Goal: Task Accomplishment & Management: Use online tool/utility

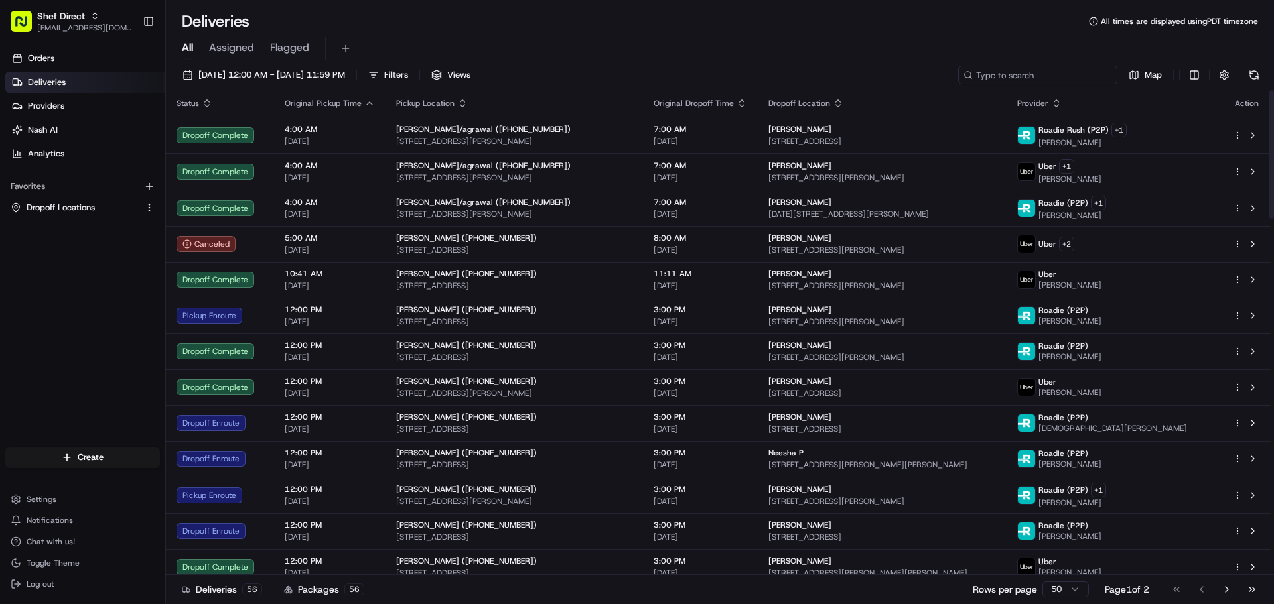
click at [1038, 79] on input at bounding box center [1037, 75] width 159 height 19
paste input "7UCL6mRWCDX"
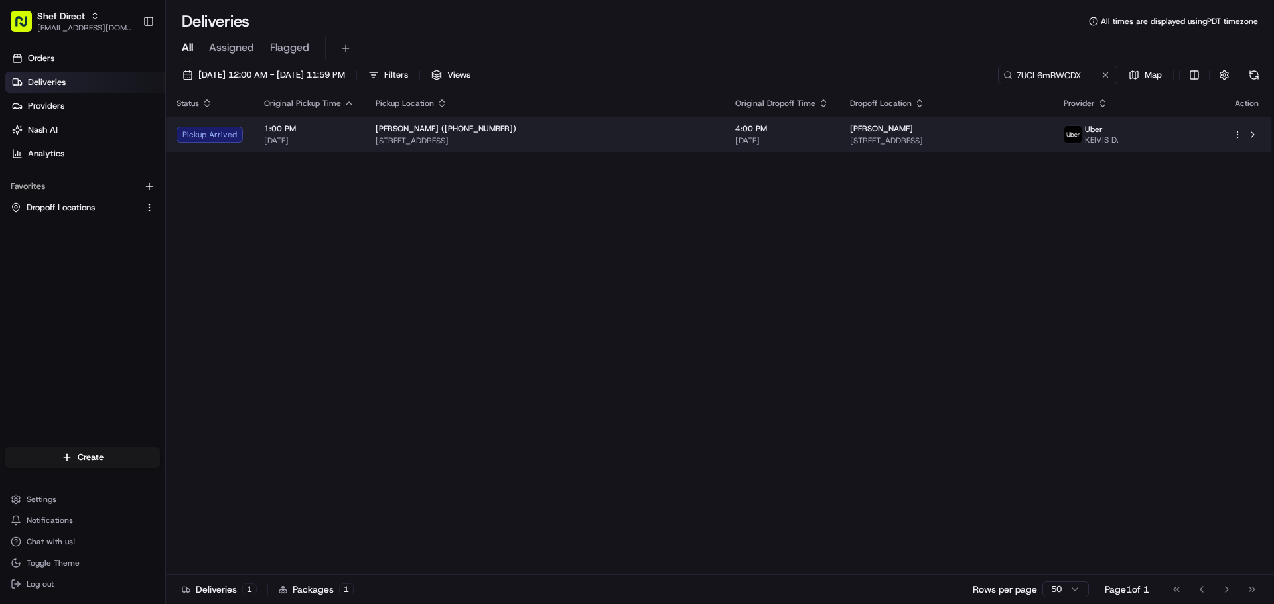
click at [1033, 140] on span "13012 Vicenza Cv, Austin, TX 78737, USA" at bounding box center [946, 140] width 192 height 11
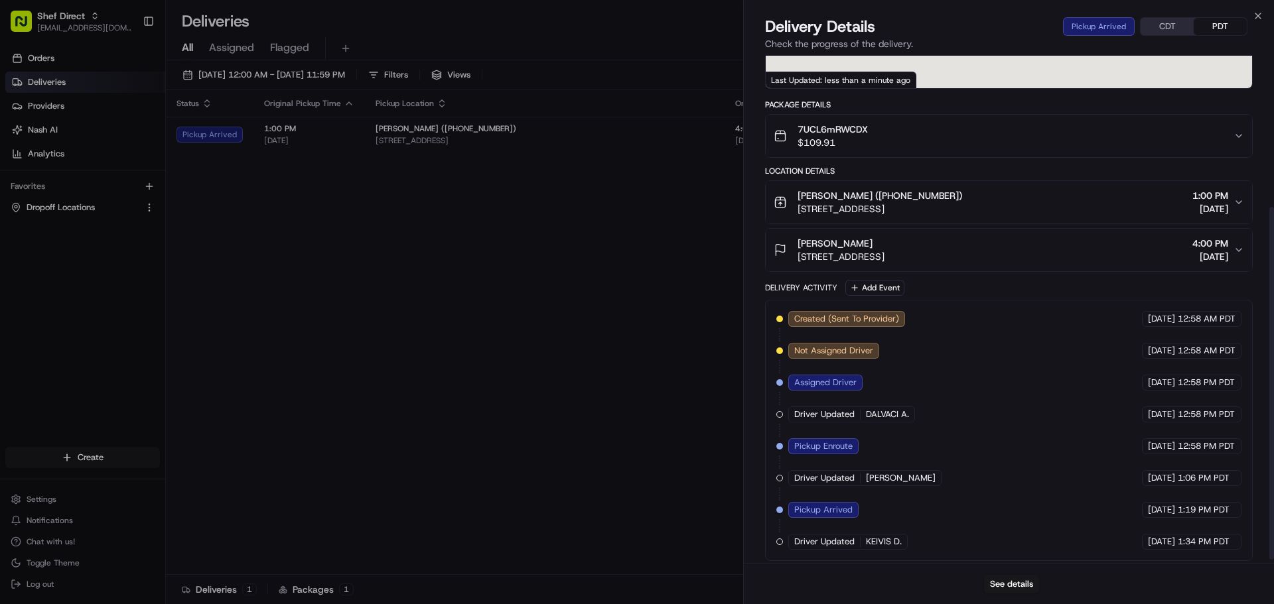
scroll to position [223, 0]
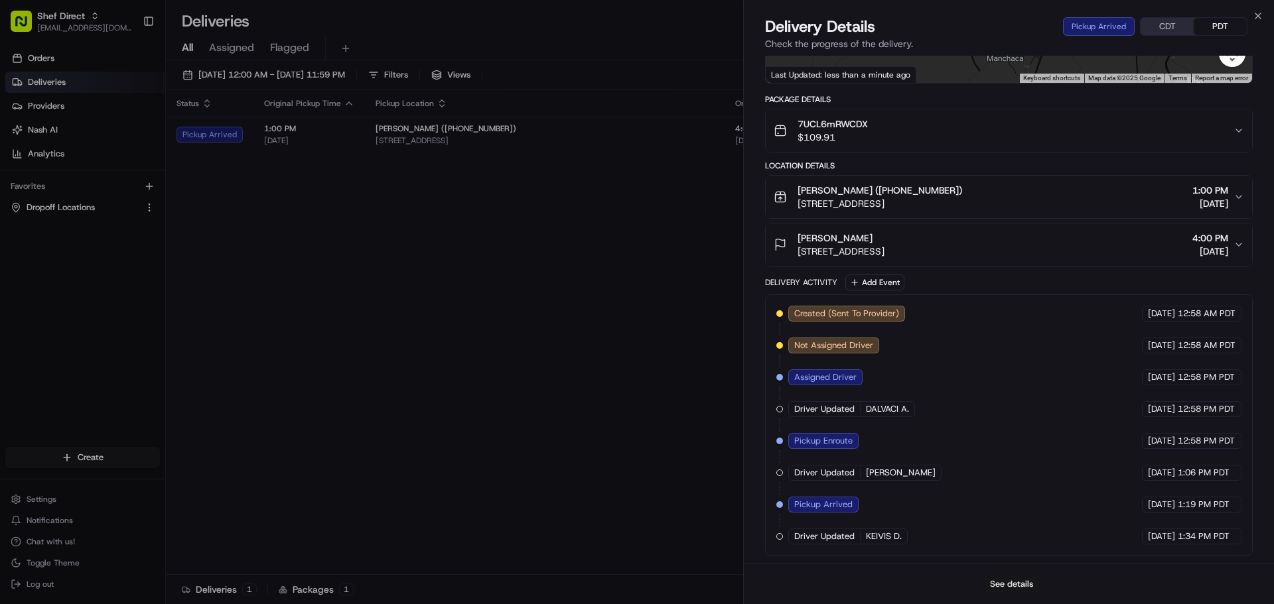
click at [1005, 584] on button "See details" at bounding box center [1011, 584] width 55 height 19
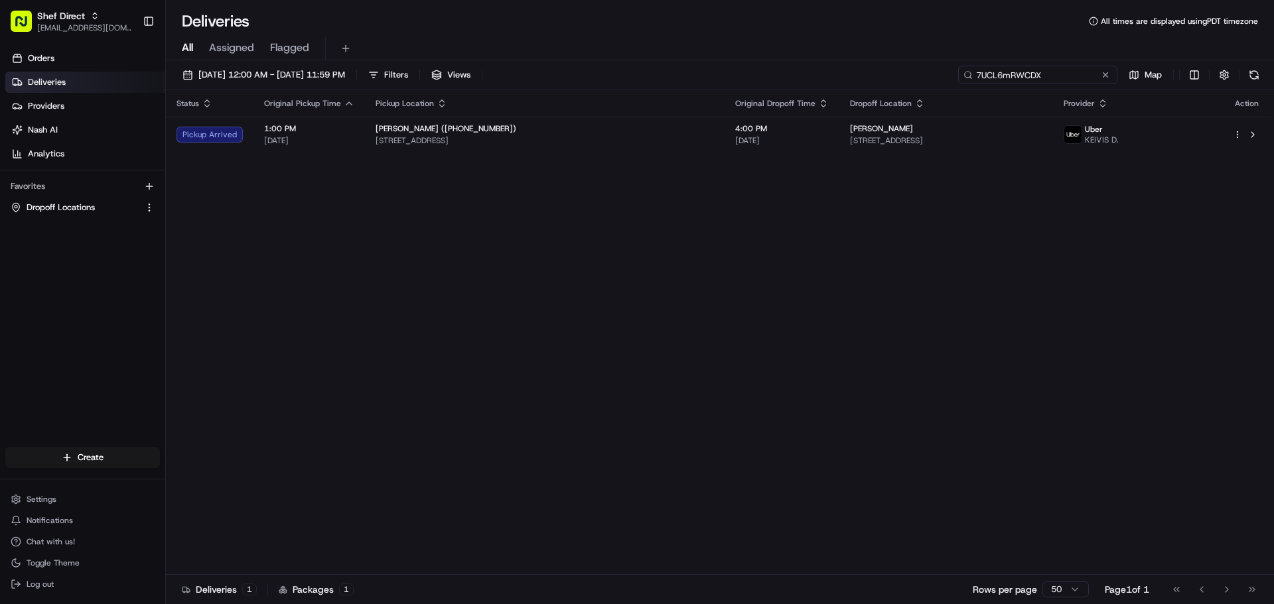
click at [1086, 76] on input "7UCL6mRWCDX" at bounding box center [1037, 75] width 159 height 19
paste input "iNFmVPqeYAe"
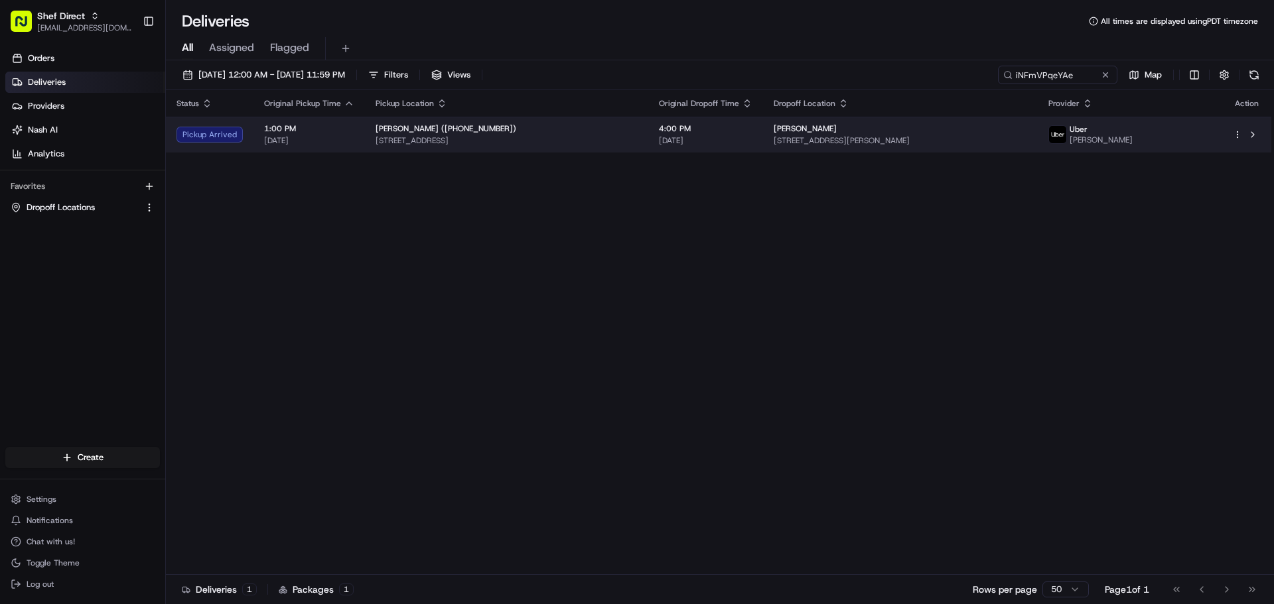
click at [1020, 144] on span "3608 Holt Dr, Austin, TX 78749, USA" at bounding box center [900, 140] width 253 height 11
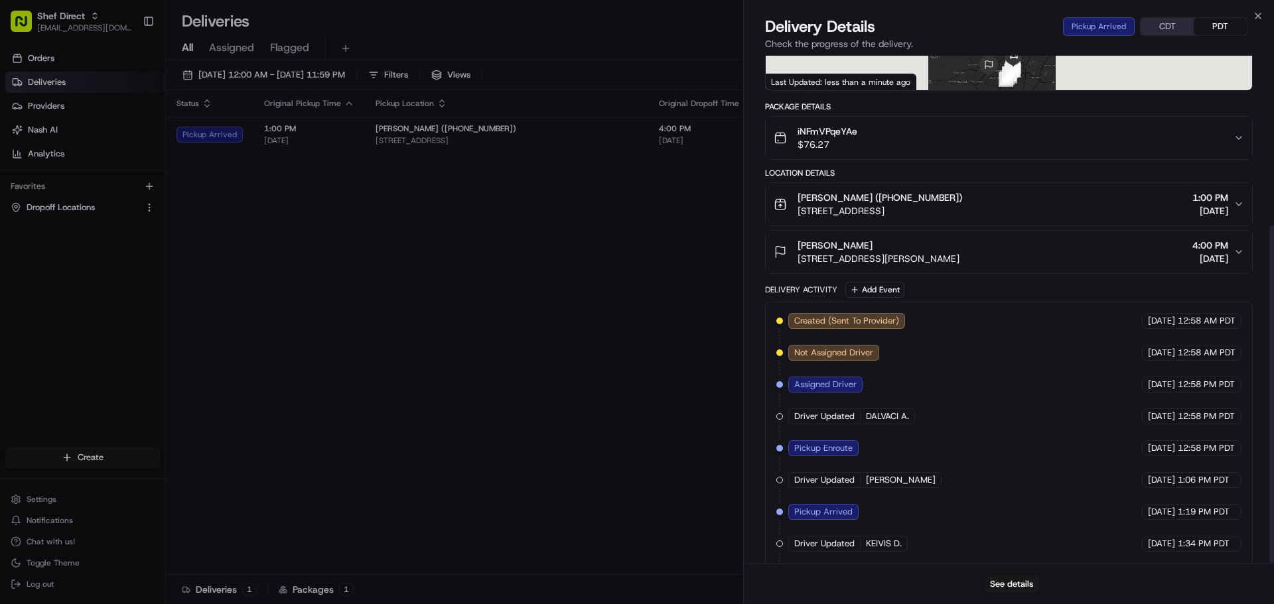
scroll to position [255, 0]
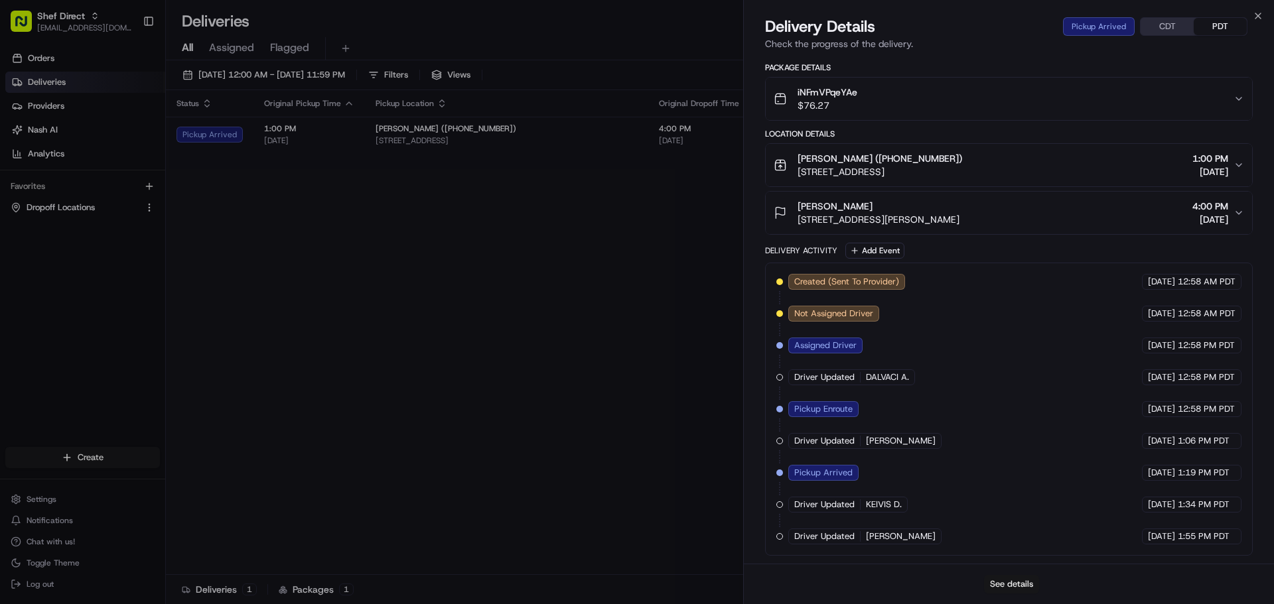
click at [1013, 582] on button "See details" at bounding box center [1011, 584] width 55 height 19
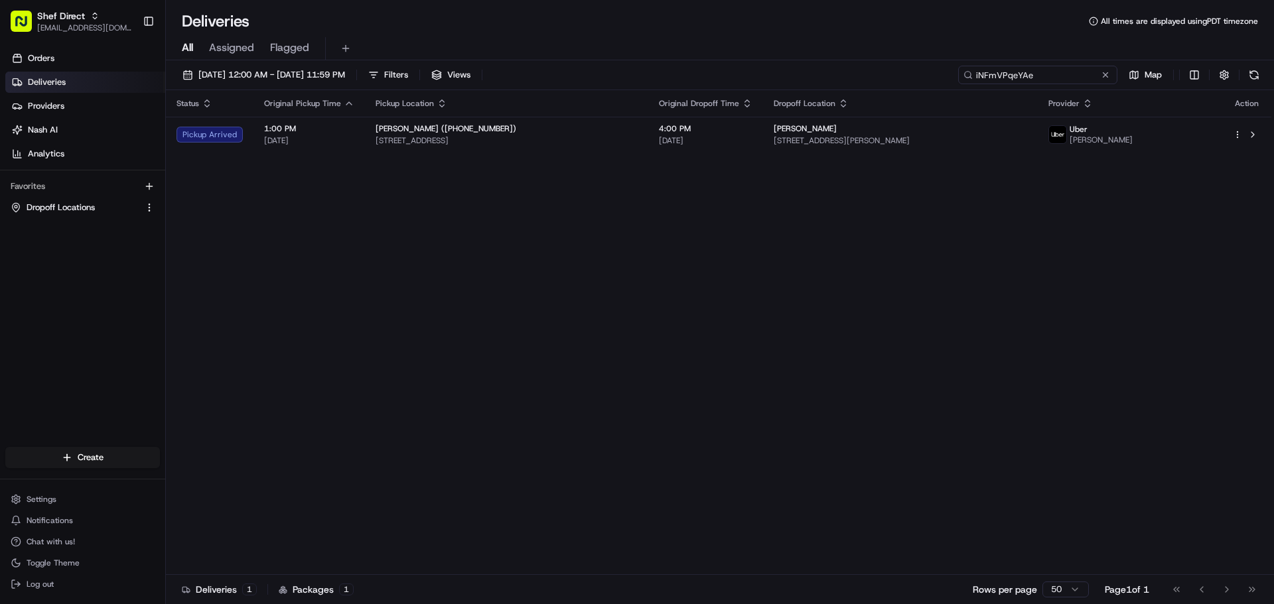
click at [1058, 75] on input "iNFmVPqeYAe" at bounding box center [1037, 75] width 159 height 19
paste input "7UCL6mRWCDX"
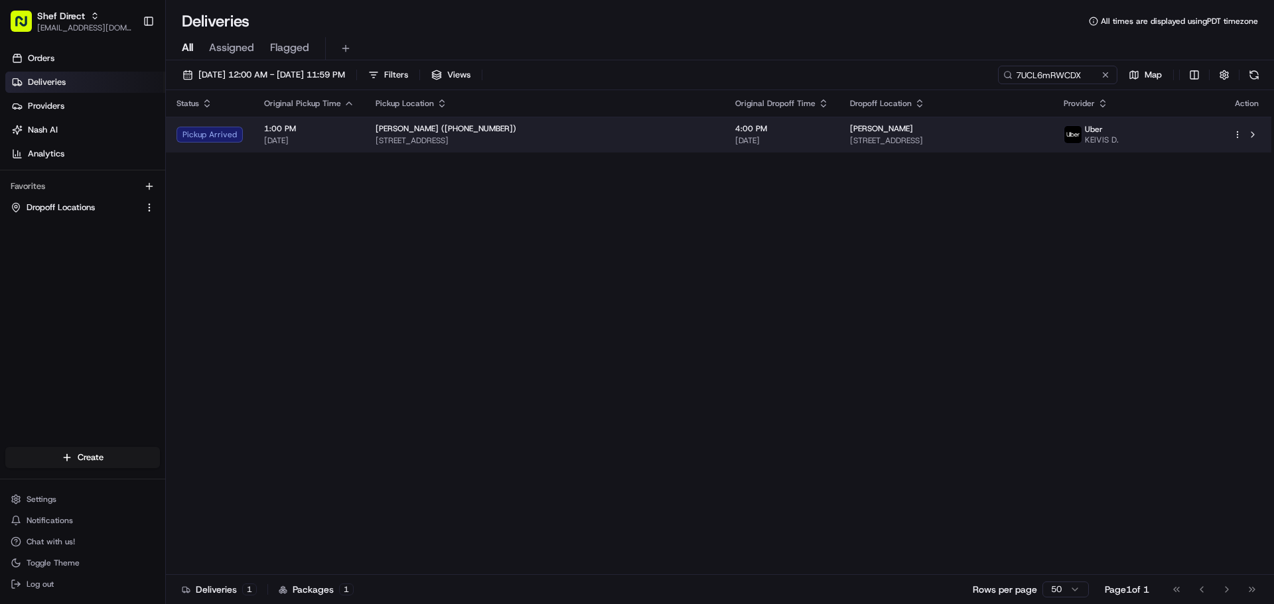
click at [1042, 141] on span "13012 Vicenza Cv, Austin, TX 78737, USA" at bounding box center [946, 140] width 192 height 11
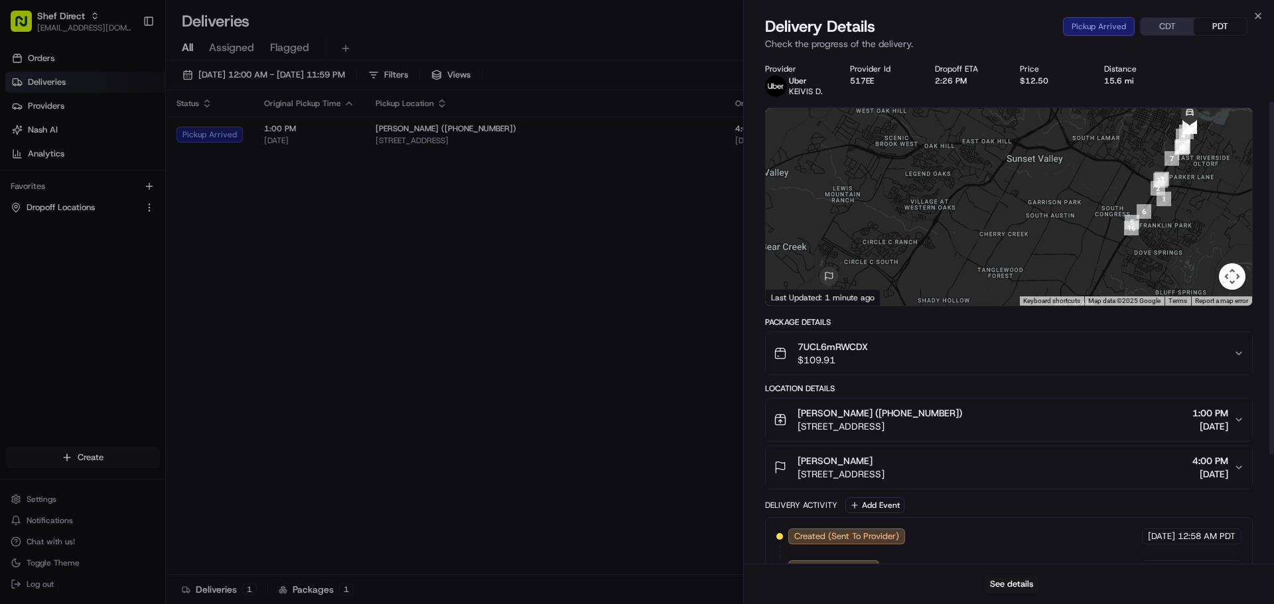
scroll to position [223, 0]
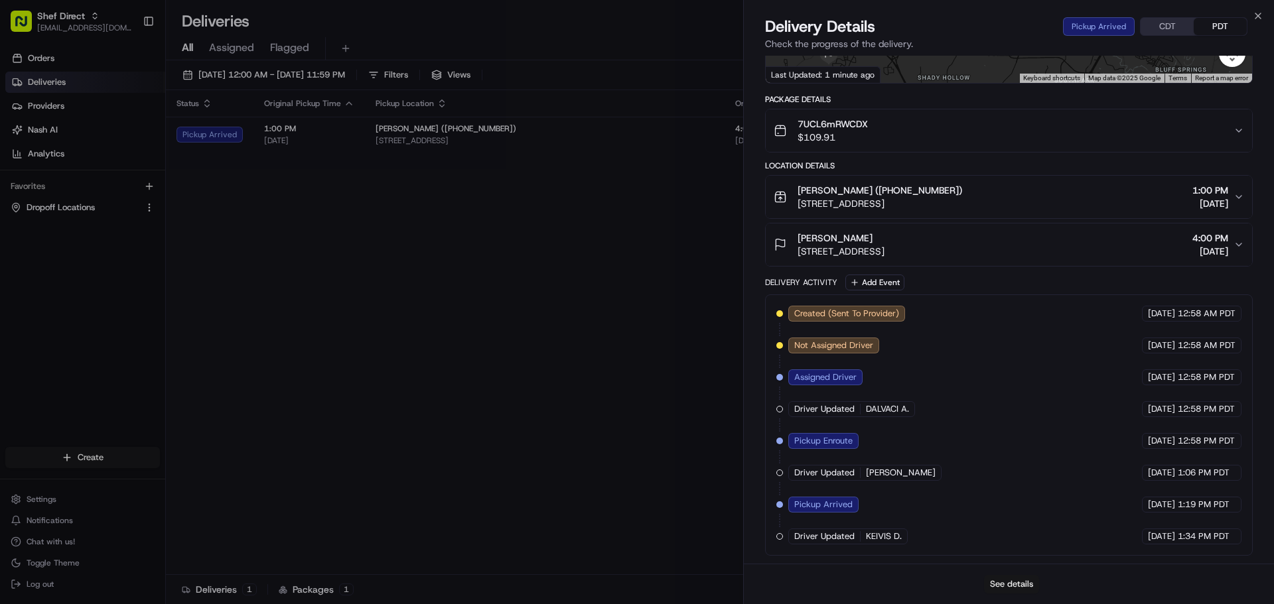
click at [1012, 581] on button "See details" at bounding box center [1011, 584] width 55 height 19
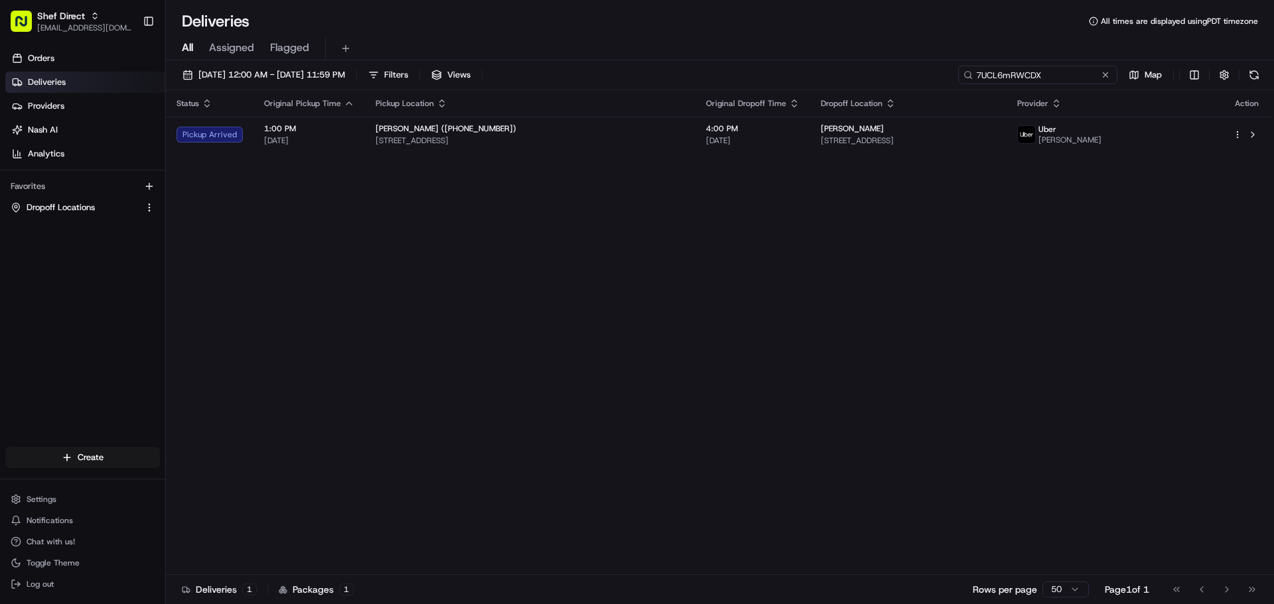
click at [1035, 82] on input "7UCL6mRWCDX" at bounding box center [1037, 75] width 159 height 19
paste input "JpyKtNBCgh7"
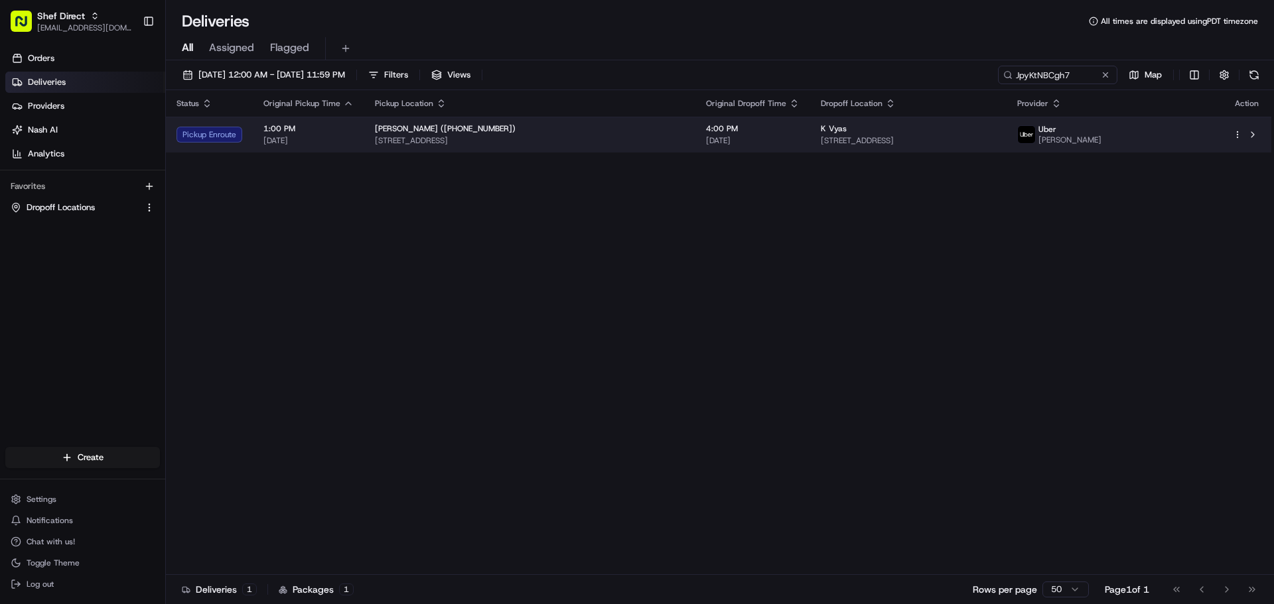
click at [996, 136] on span "10302 Spicewood Pkwy, Austin, TX 78750, USA" at bounding box center [908, 140] width 175 height 11
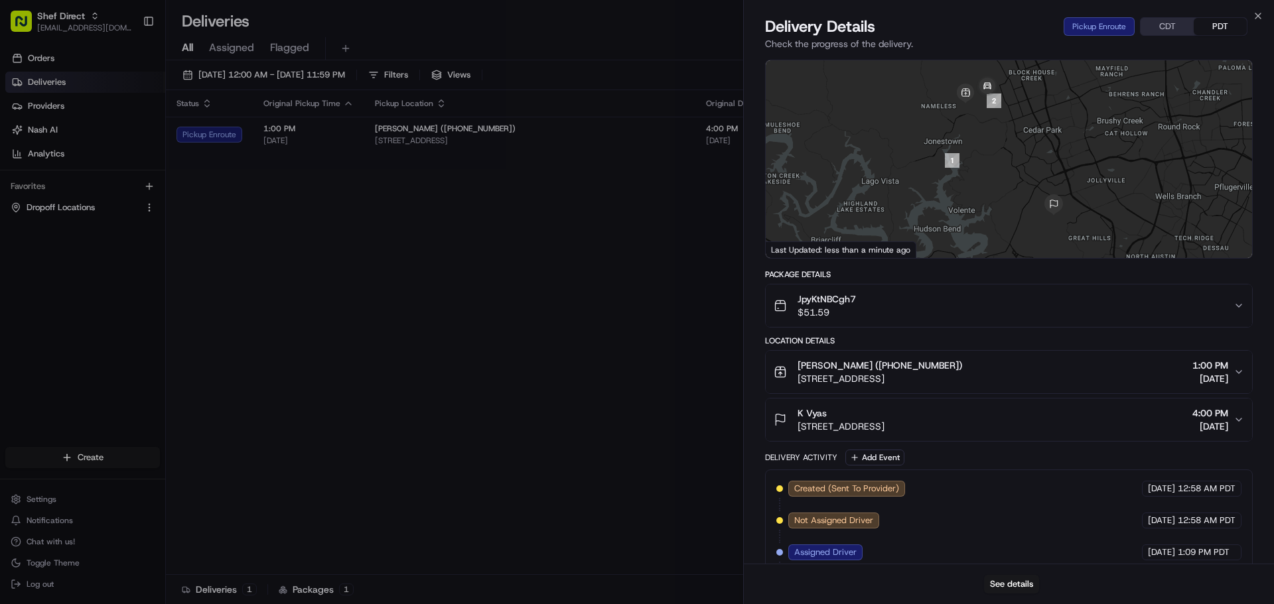
scroll to position [170, 0]
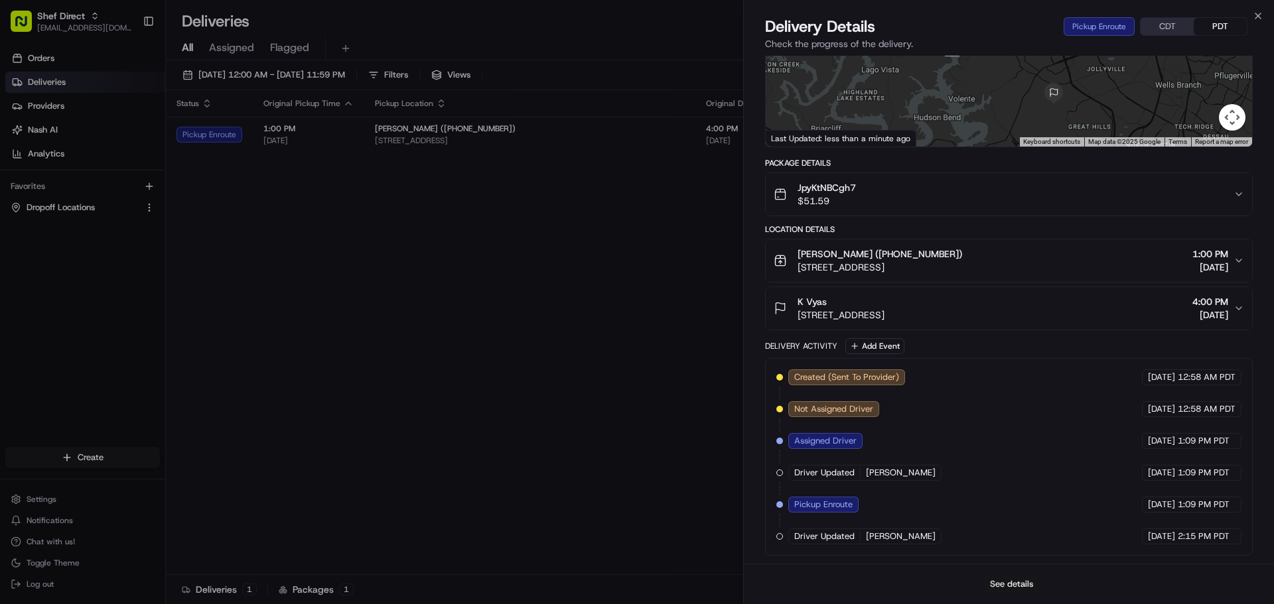
click at [1010, 586] on button "See details" at bounding box center [1011, 584] width 55 height 19
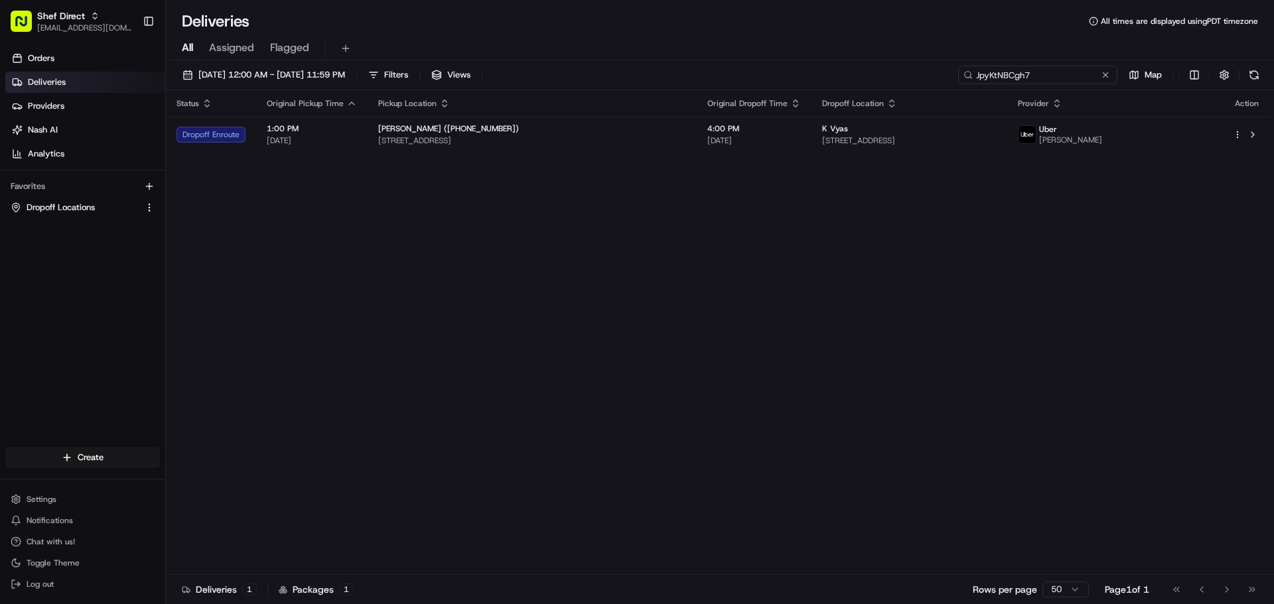
click at [1037, 78] on input "JpyKtNBCgh7" at bounding box center [1037, 75] width 159 height 19
paste input "9YD3edFQcF4"
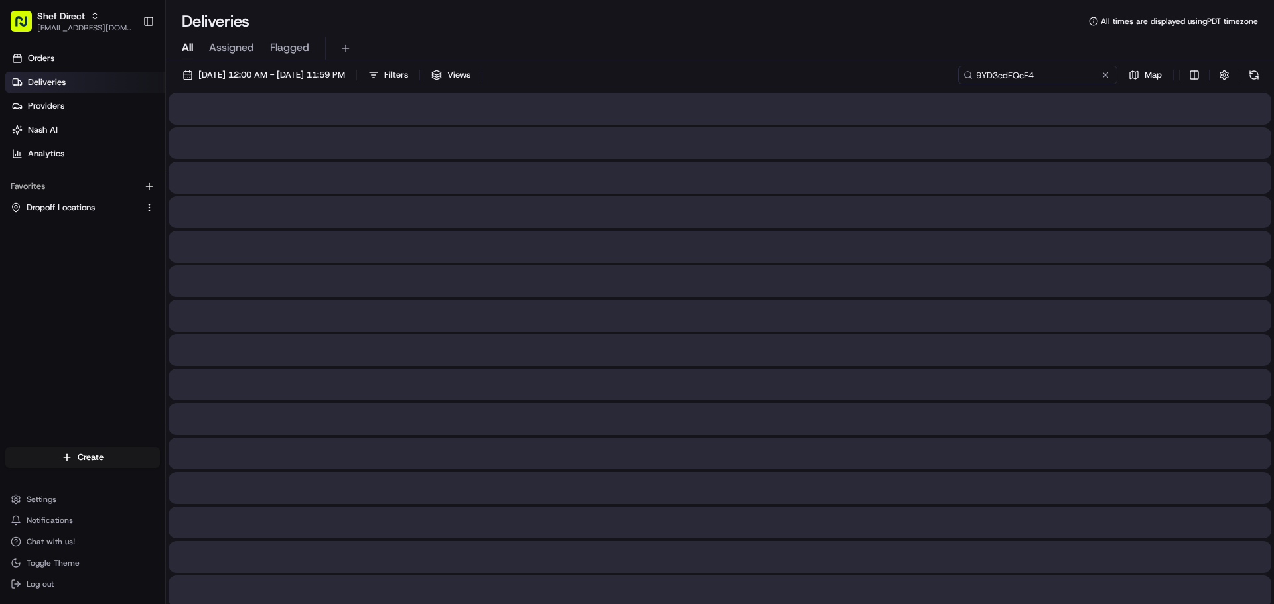
type input "9YD3edFQcF4"
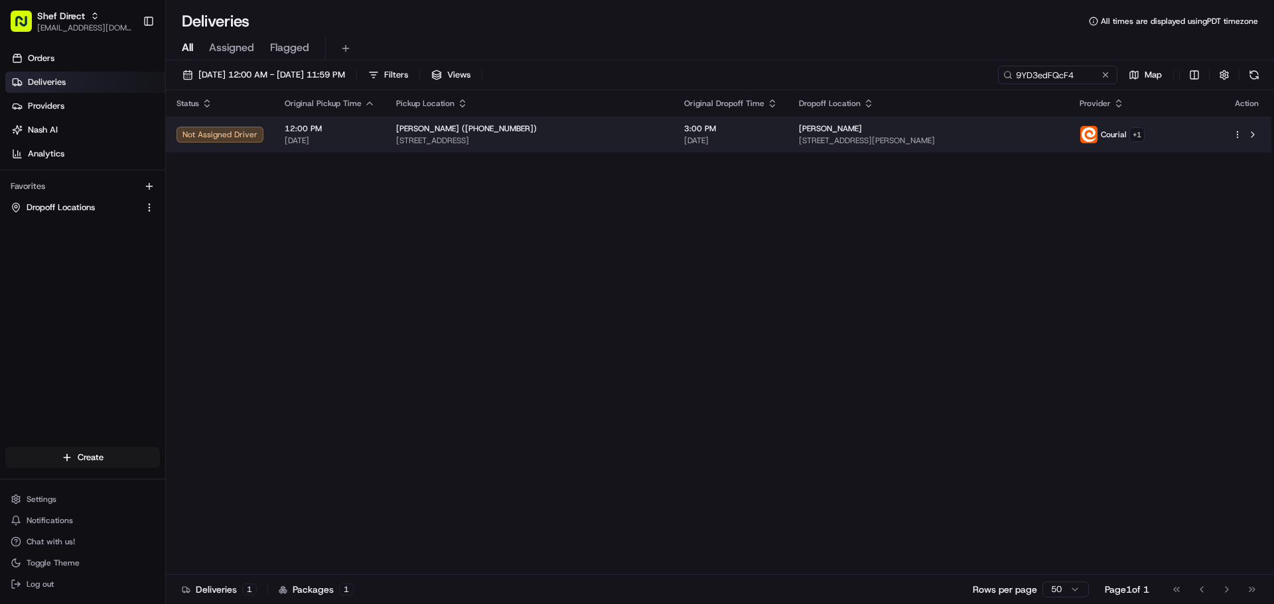
click at [1045, 136] on span "[STREET_ADDRESS][PERSON_NAME]" at bounding box center [928, 140] width 259 height 11
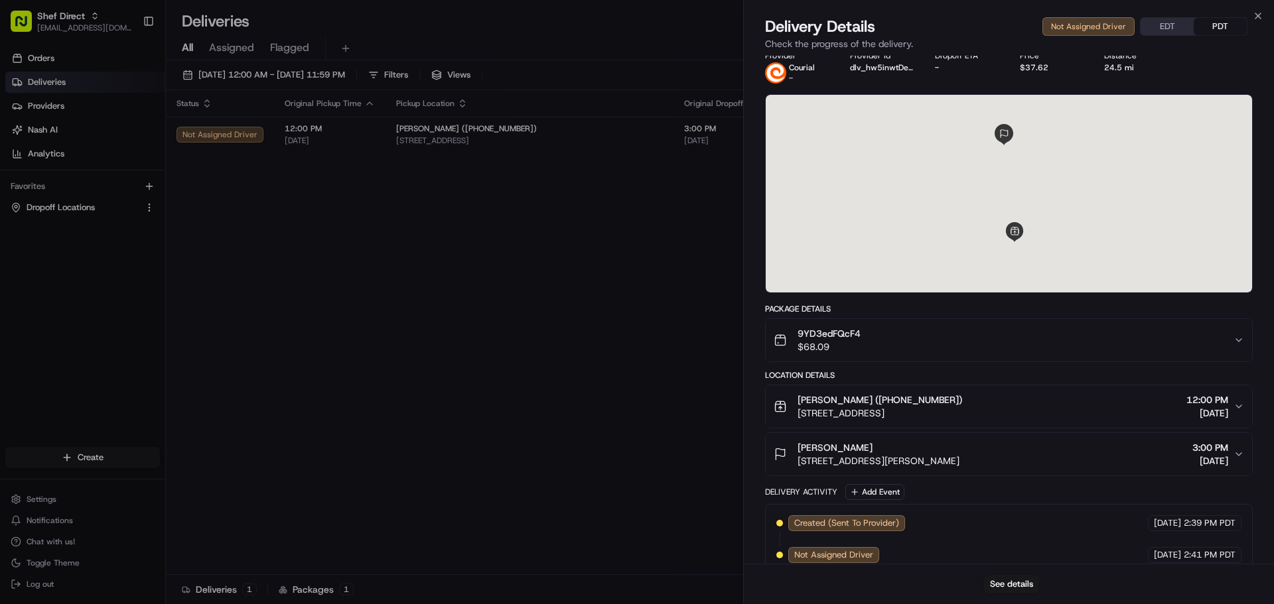
scroll to position [32, 0]
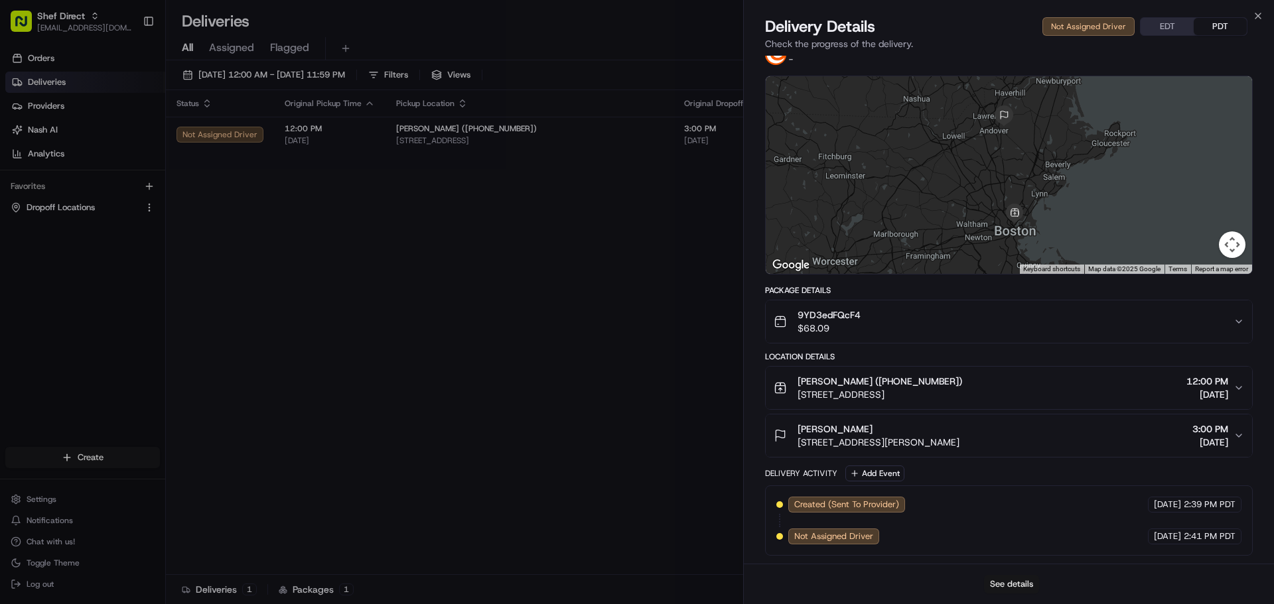
click at [1003, 585] on button "See details" at bounding box center [1011, 584] width 55 height 19
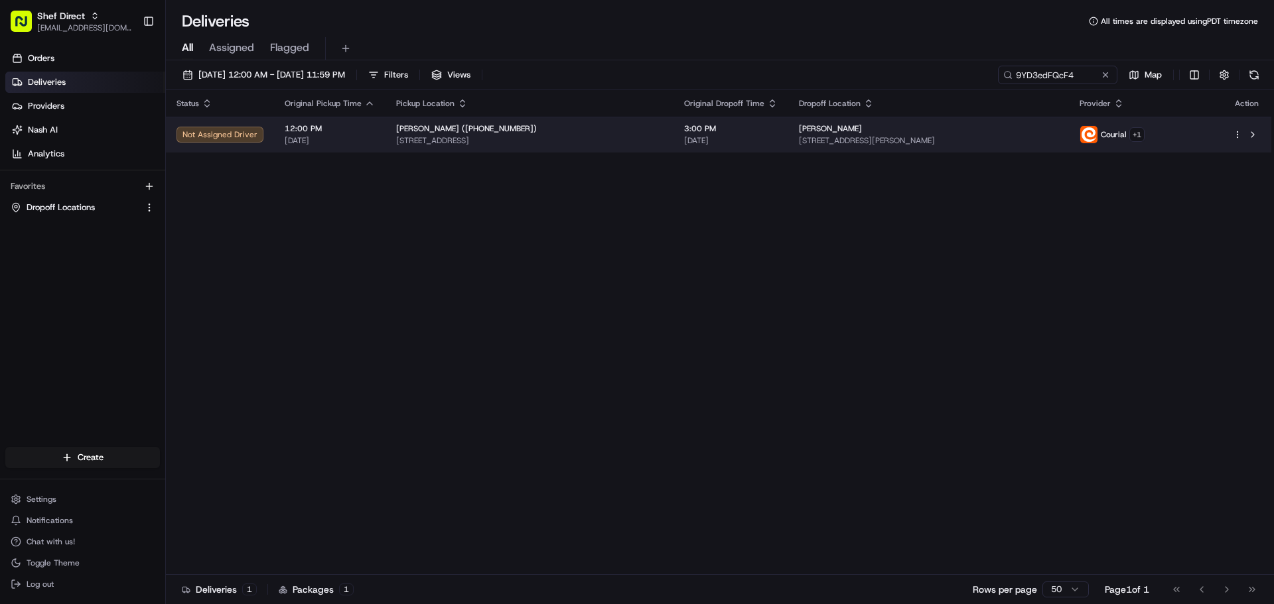
click at [1239, 133] on html "Shef Direct supporthq@shef.com Toggle Sidebar Orders Deliveries Providers Nash …" at bounding box center [637, 302] width 1274 height 604
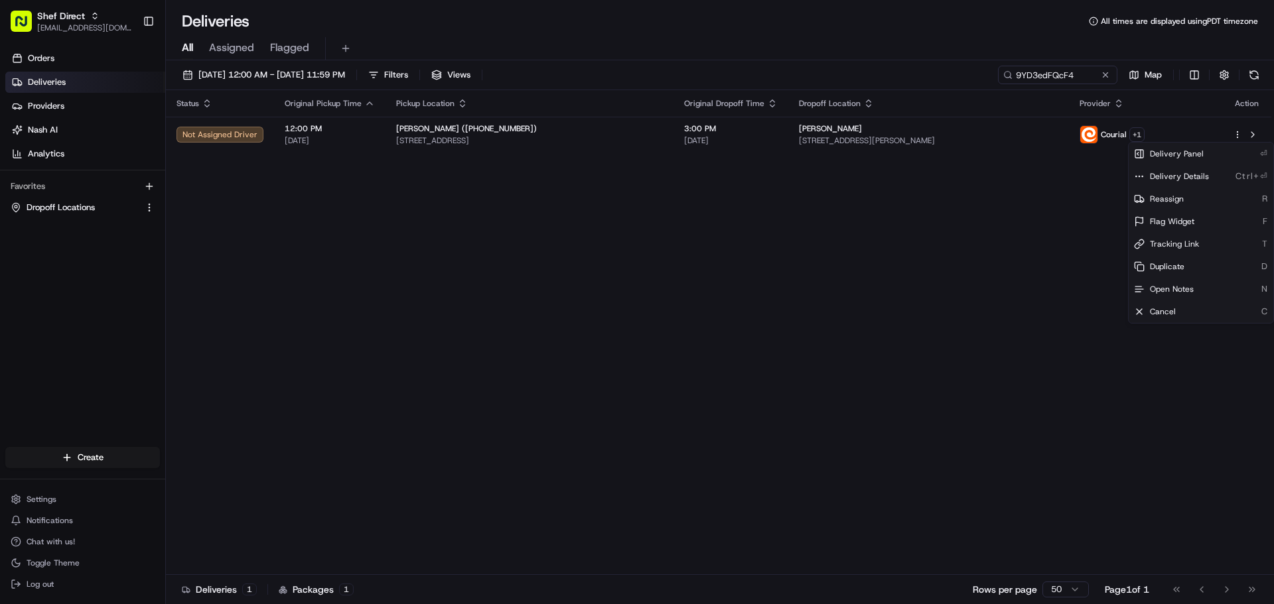
drag, startPoint x: 707, startPoint y: 372, endPoint x: 793, endPoint y: 188, distance: 203.0
click at [707, 370] on html "Shef Direct supporthq@shef.com Toggle Sidebar Orders Deliveries Providers Nash …" at bounding box center [637, 302] width 1274 height 604
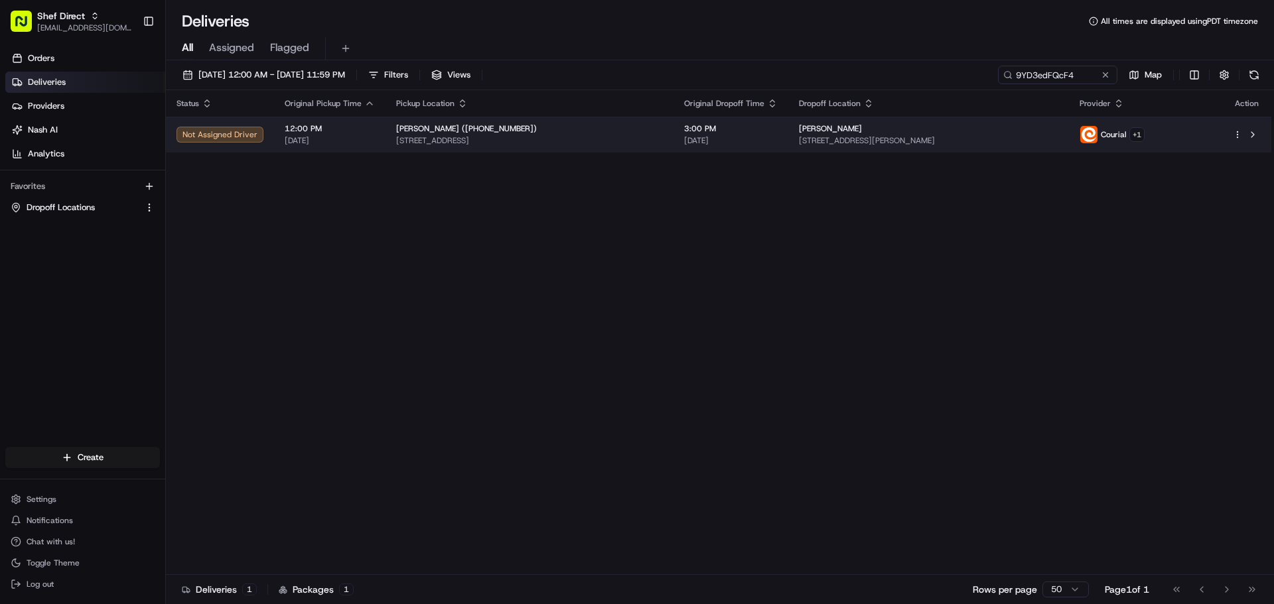
click at [808, 151] on td "Nicole Johnson 365 Johnson St, North Andover, MA 01845, USA" at bounding box center [928, 135] width 280 height 36
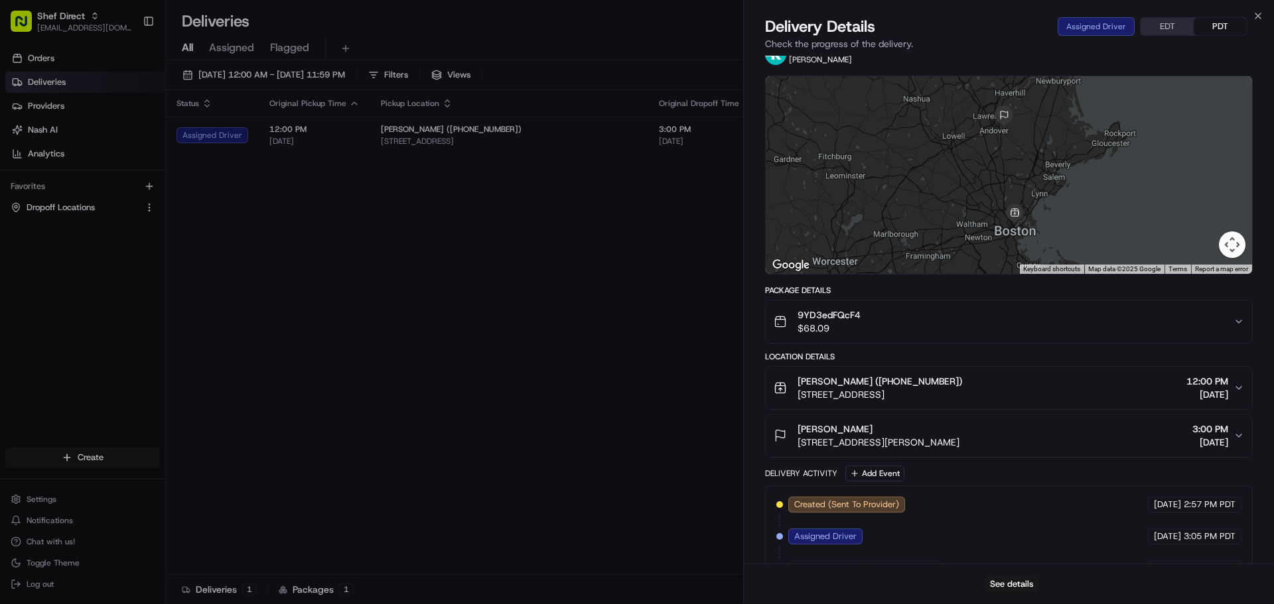
scroll to position [0, 0]
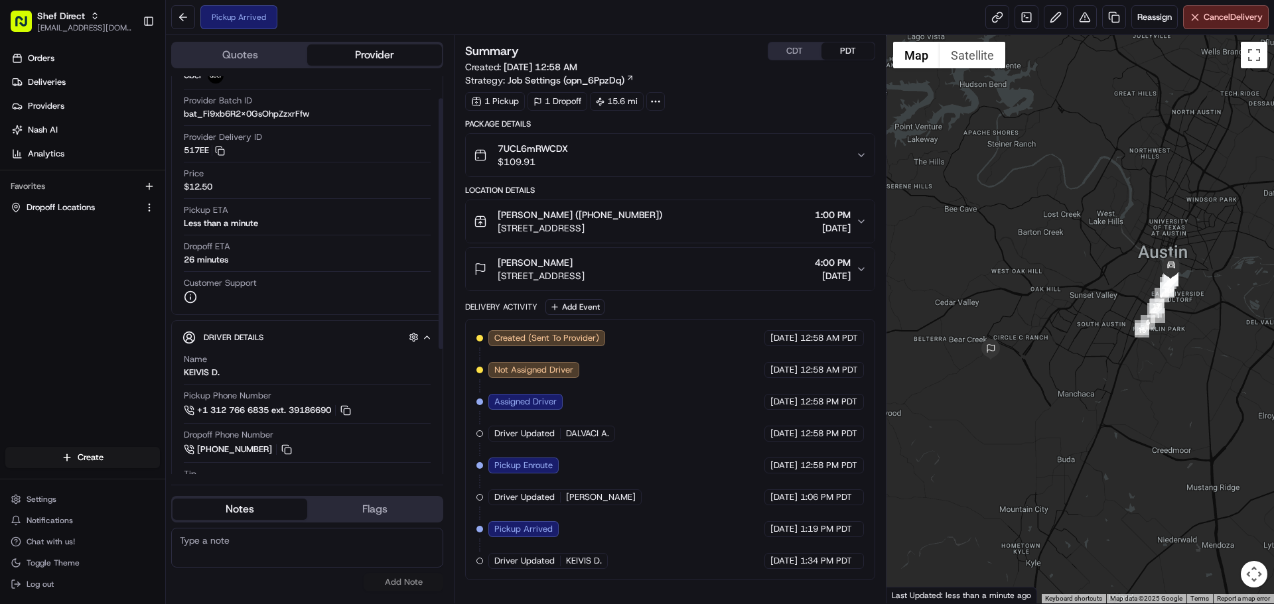
scroll to position [35, 0]
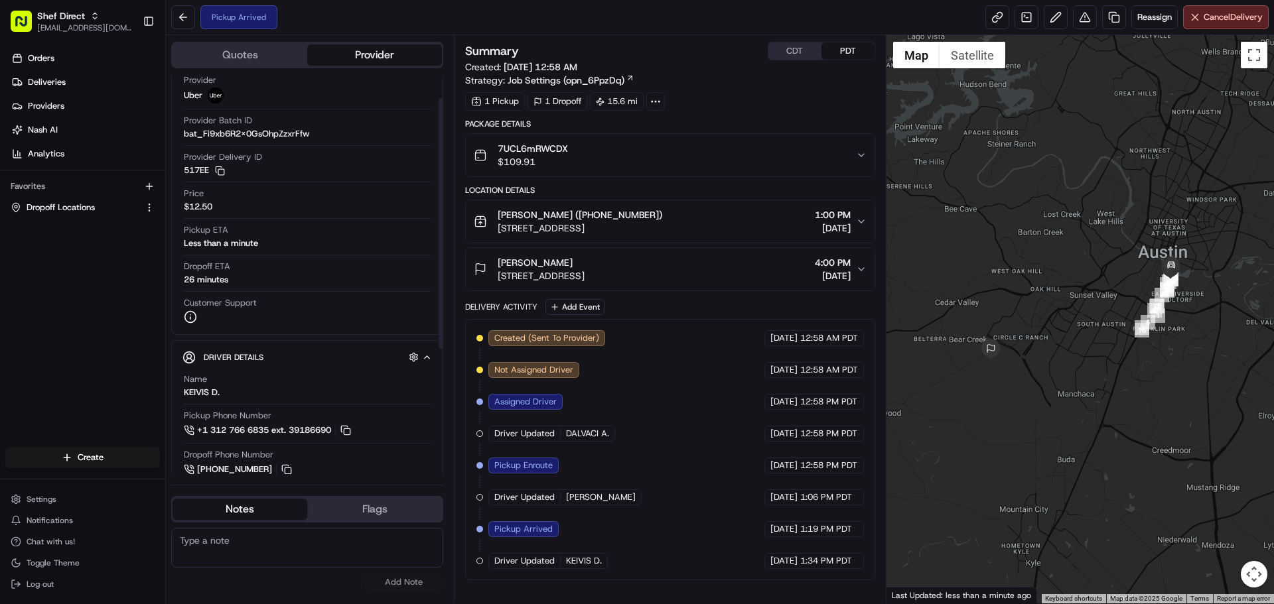
click at [277, 54] on button "Quotes" at bounding box center [239, 54] width 135 height 21
click at [374, 59] on button "Provider" at bounding box center [374, 54] width 135 height 21
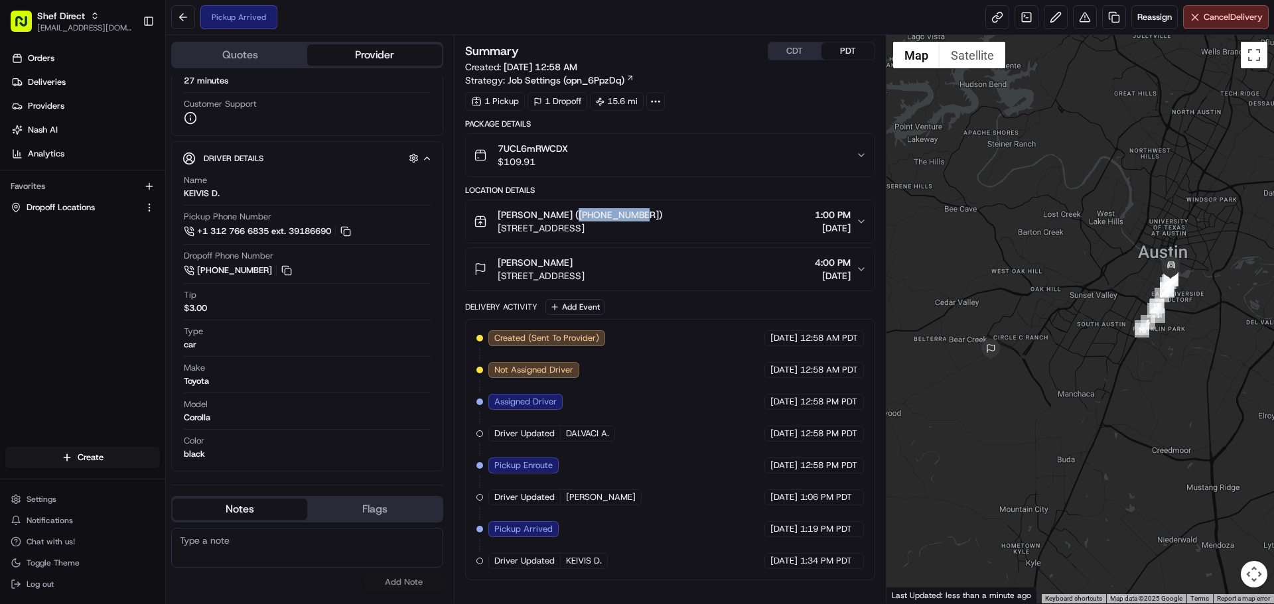
drag, startPoint x: 635, startPoint y: 212, endPoint x: 562, endPoint y: 216, distance: 73.1
click at [562, 216] on span "Kevin Roberts (+18153020713)" at bounding box center [580, 214] width 165 height 13
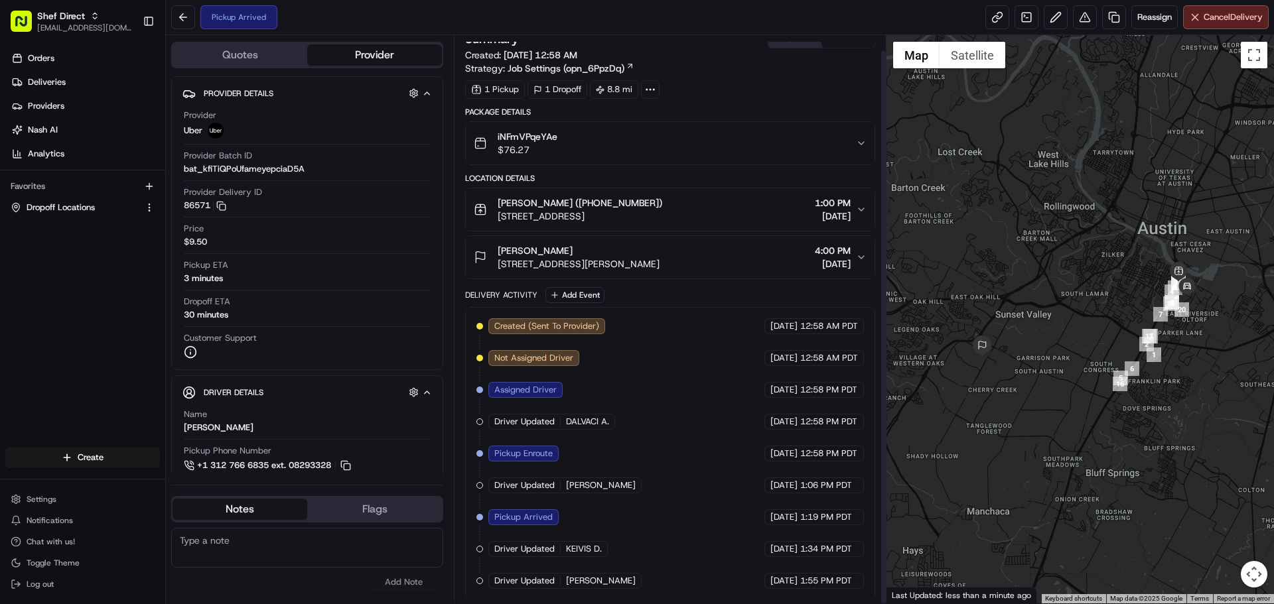
scroll to position [15, 0]
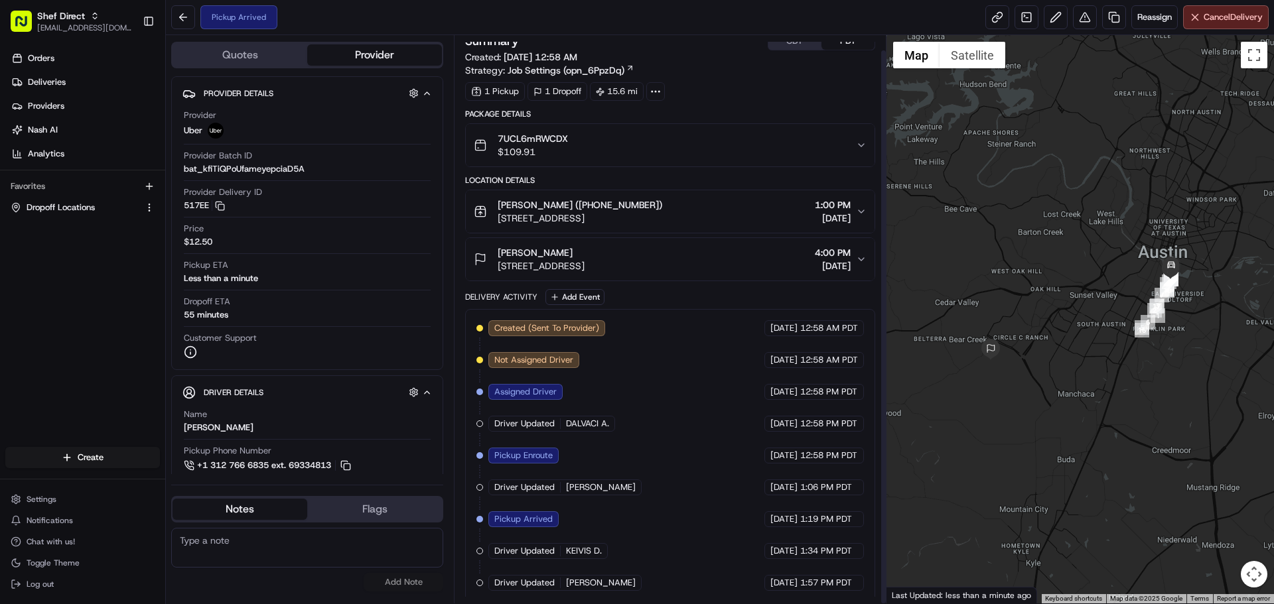
scroll to position [15, 0]
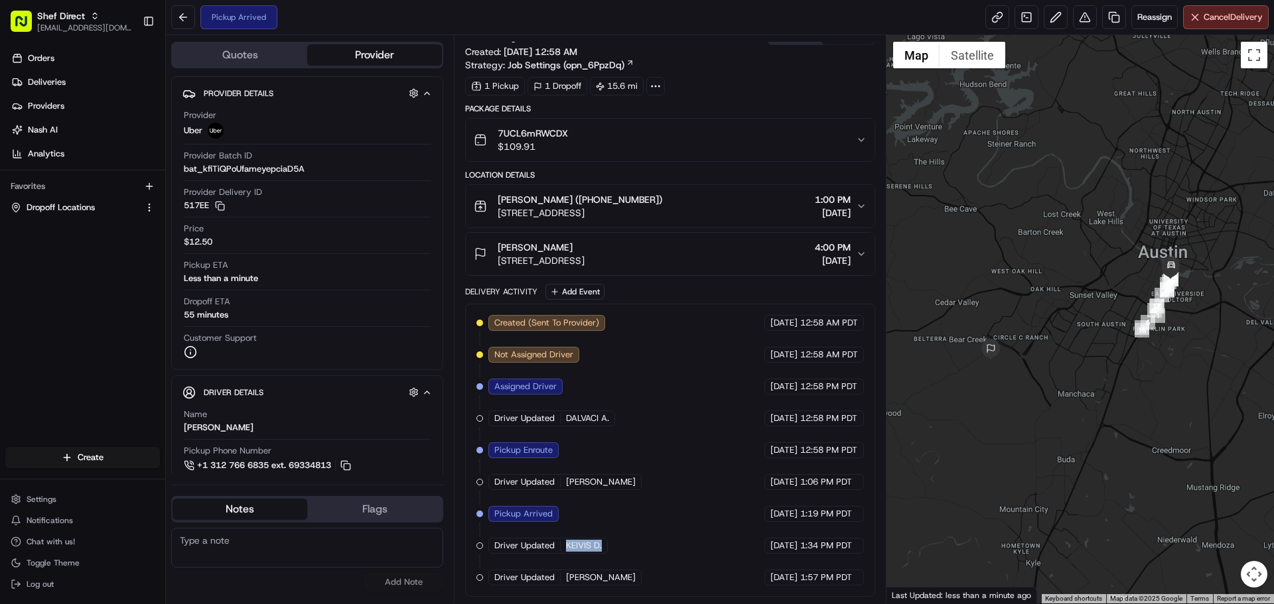
drag, startPoint x: 603, startPoint y: 547, endPoint x: 563, endPoint y: 545, distance: 39.9
click at [563, 545] on div "Driver Updated KEIVIS D." at bounding box center [547, 546] width 119 height 16
copy span "KEIVIS D."
click at [1049, 23] on button at bounding box center [1056, 17] width 24 height 24
click at [1079, 21] on button at bounding box center [1085, 17] width 24 height 24
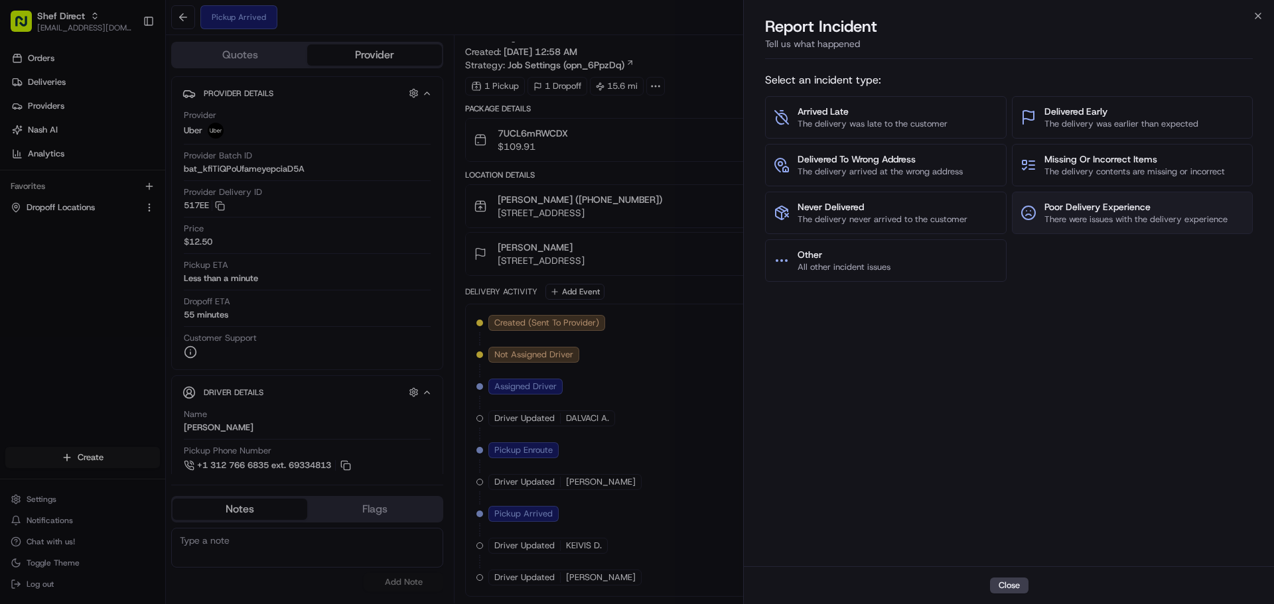
click at [1069, 227] on button "Poor Delivery Experience There were issues with the delivery experience" at bounding box center [1132, 213] width 241 height 42
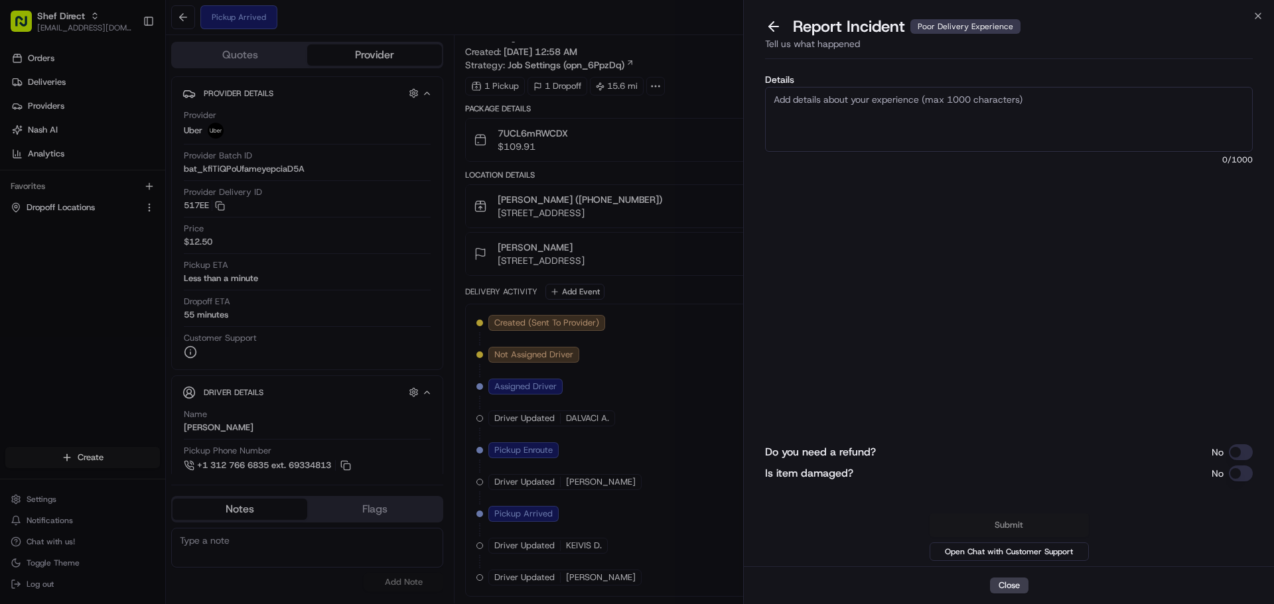
click at [903, 109] on textarea "Details" at bounding box center [1009, 119] width 488 height 65
click at [829, 98] on textarea "Delivery guy reached out to the customer directly when he is unable to reach th…" at bounding box center [1009, 119] width 488 height 65
paste textarea "KEIVIS D."
click at [1211, 99] on textarea "Delivery guy (KEIVIS D.) reached out to the customer directly when he is unable…" at bounding box center [1009, 119] width 488 height 65
type textarea "Delivery guy (KEIVIS D.) reached out to the customer directly when he is unable…"
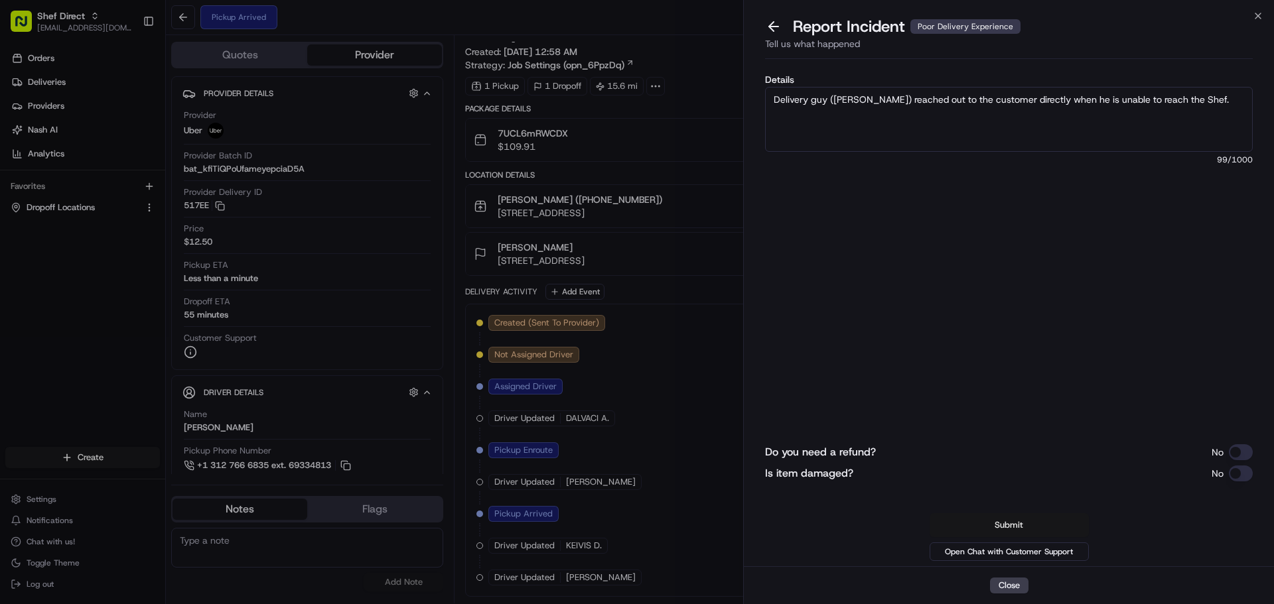
click at [1055, 524] on button "Submit" at bounding box center [1009, 526] width 159 height 24
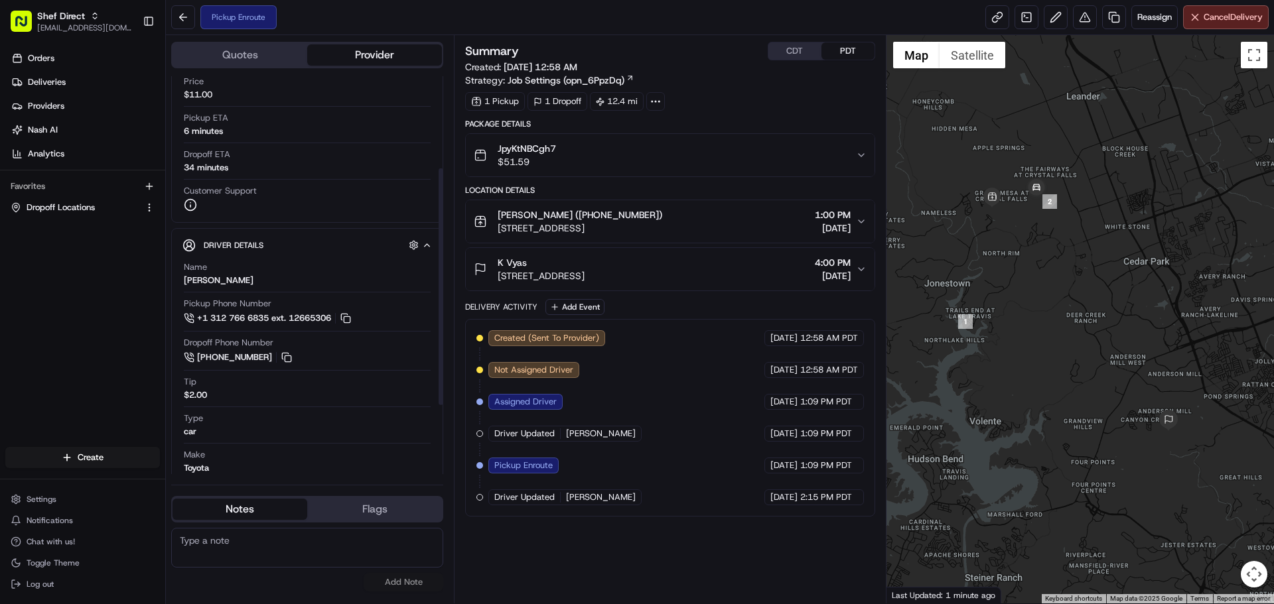
scroll to position [138, 0]
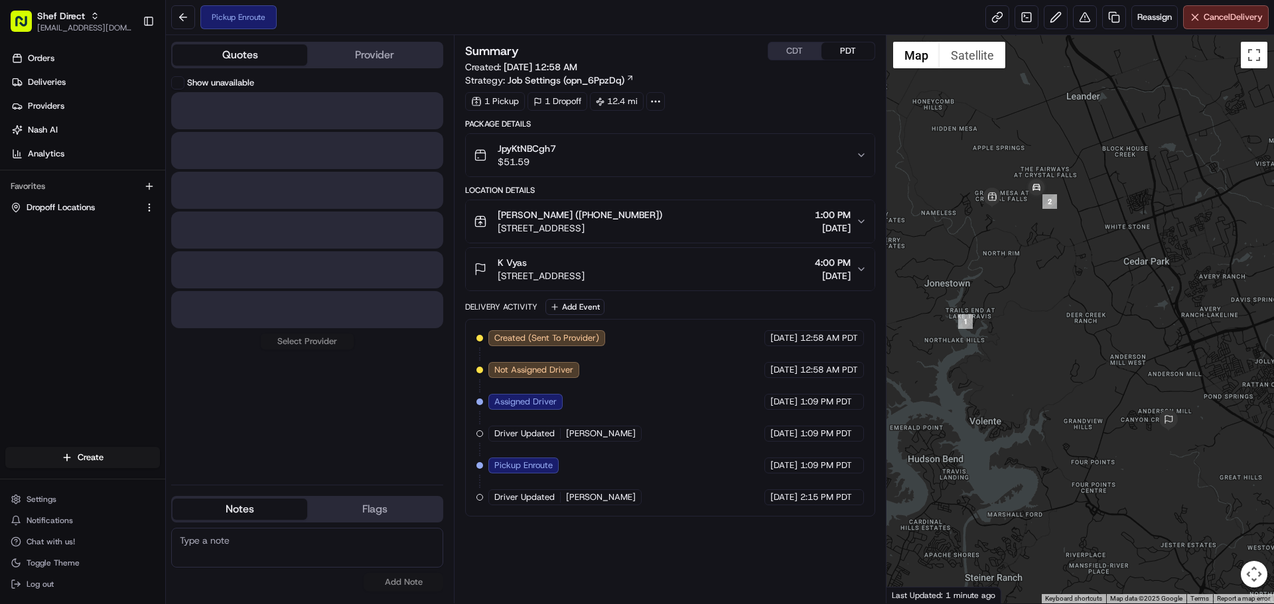
click at [282, 56] on button "Quotes" at bounding box center [239, 54] width 135 height 21
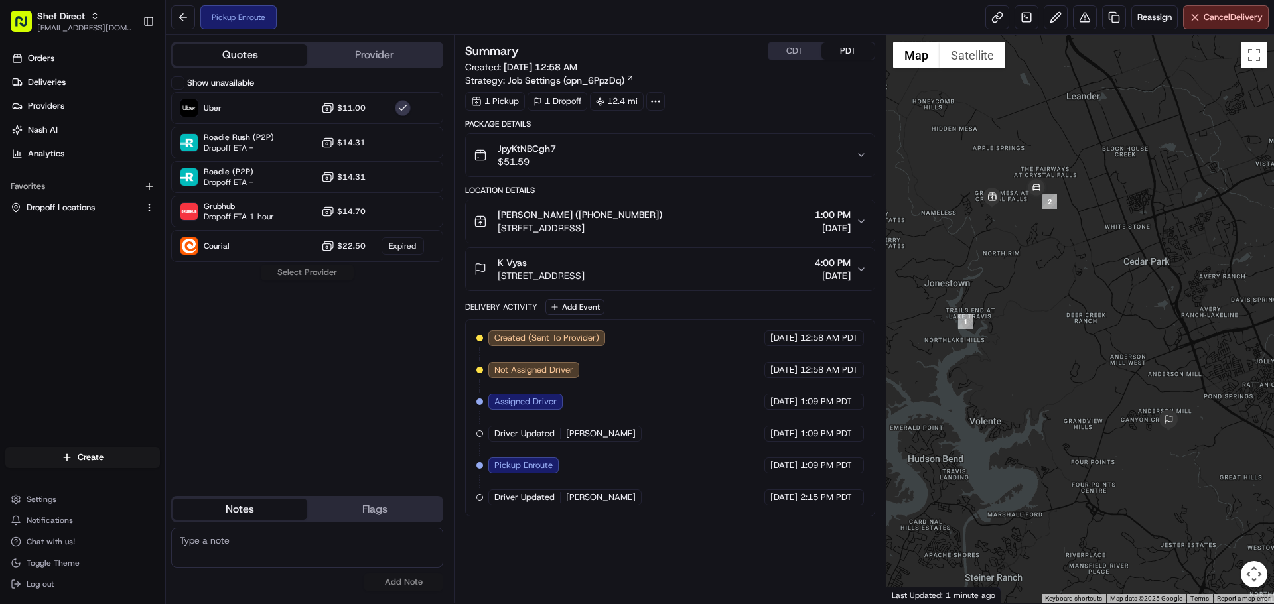
click at [279, 51] on button "Quotes" at bounding box center [239, 54] width 135 height 21
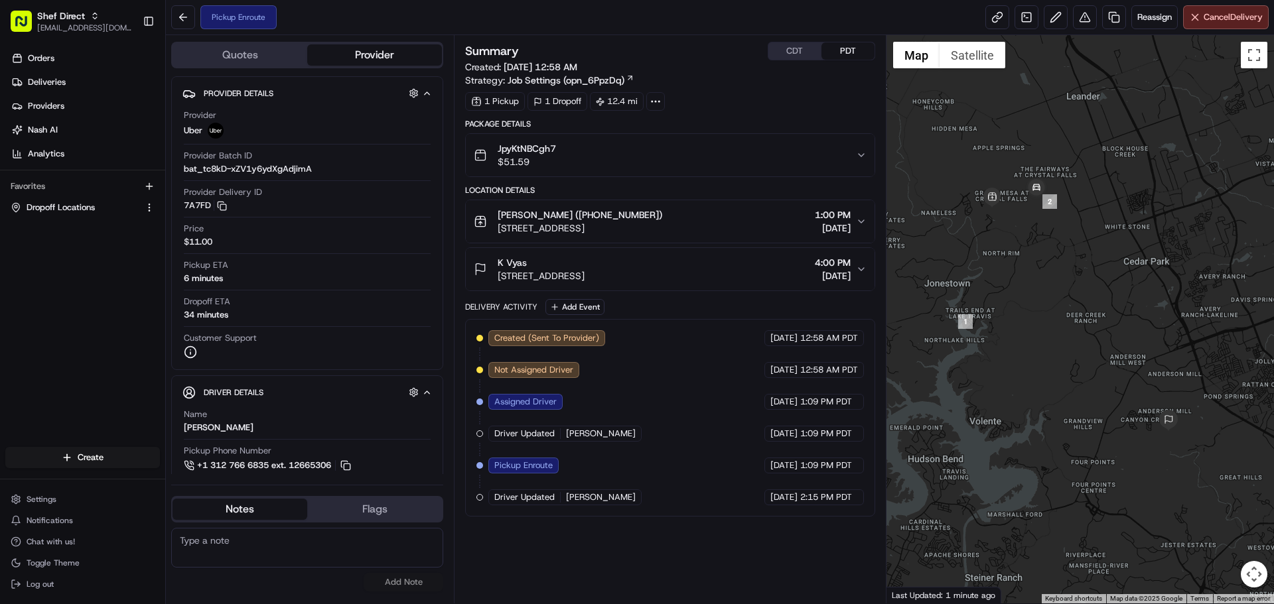
click at [366, 50] on button "Provider" at bounding box center [374, 54] width 135 height 21
click at [865, 157] on icon "button" at bounding box center [861, 155] width 11 height 11
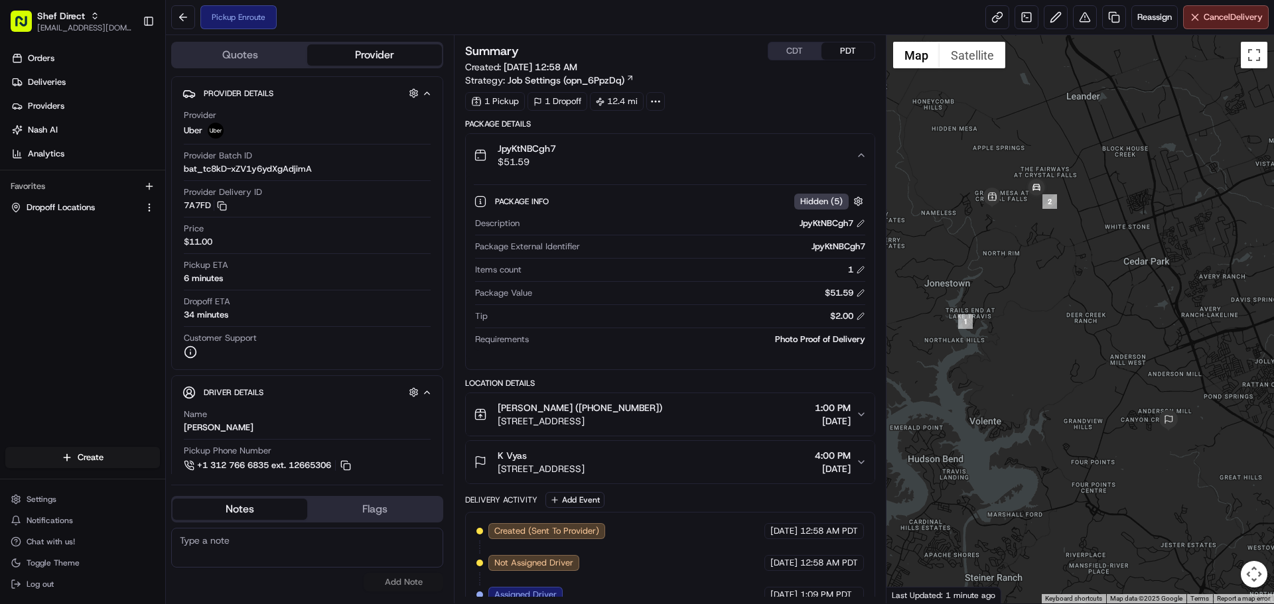
click at [865, 157] on icon "button" at bounding box center [861, 155] width 11 height 11
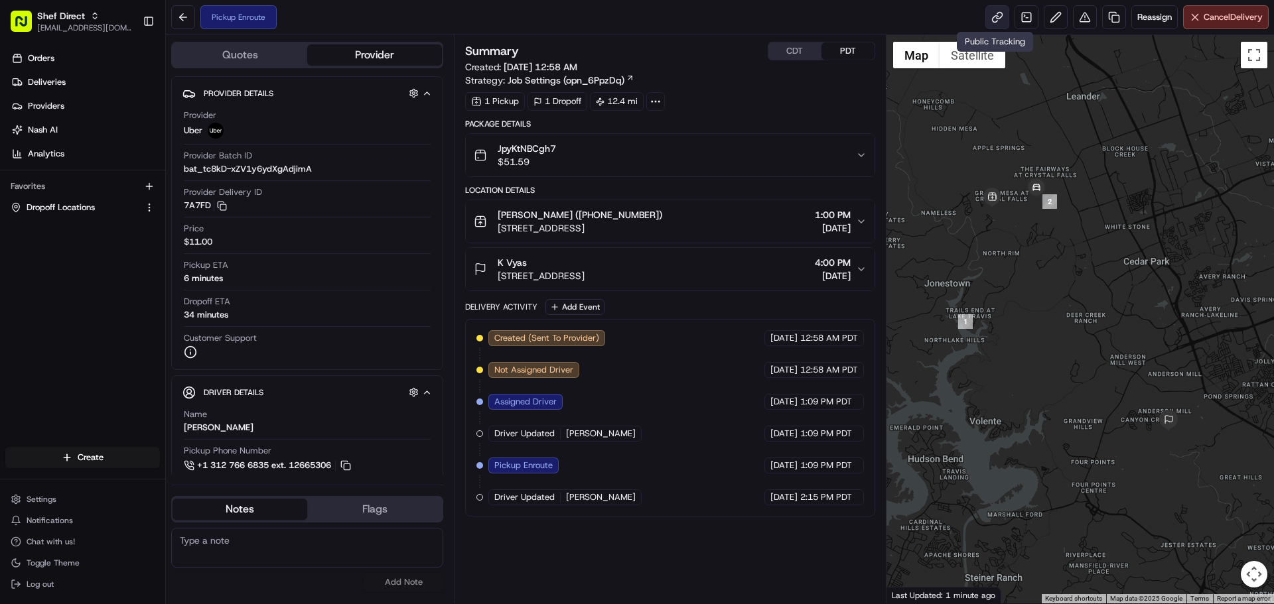
click at [994, 18] on link at bounding box center [997, 17] width 24 height 24
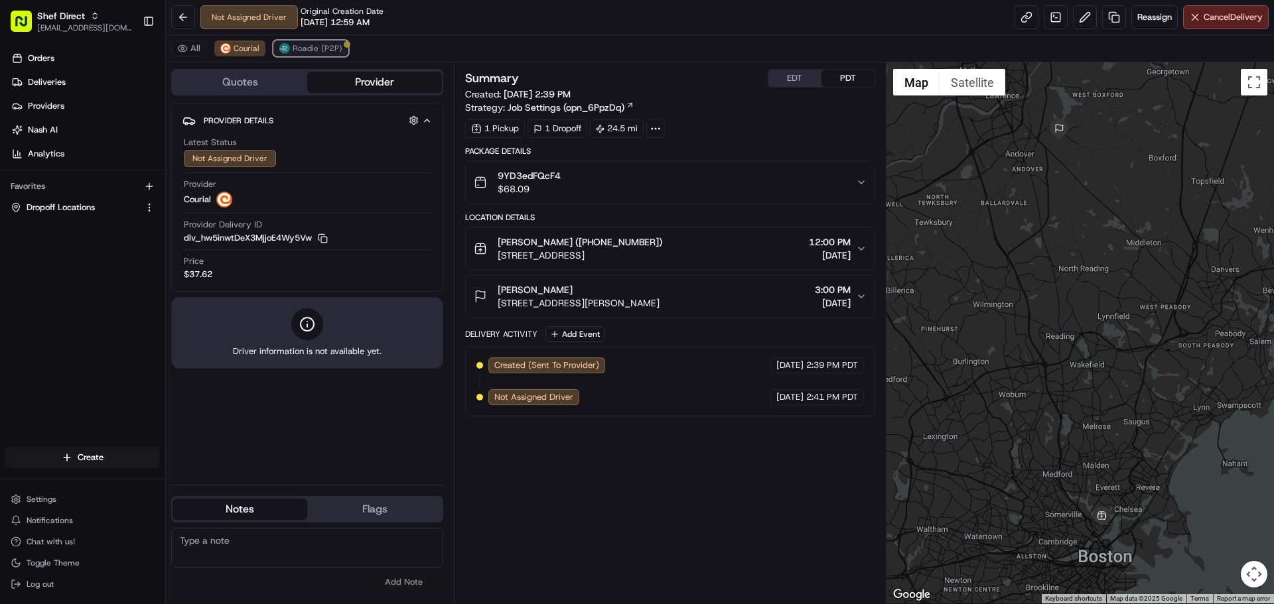
click at [309, 50] on span "Roadie (P2P)" at bounding box center [318, 48] width 50 height 11
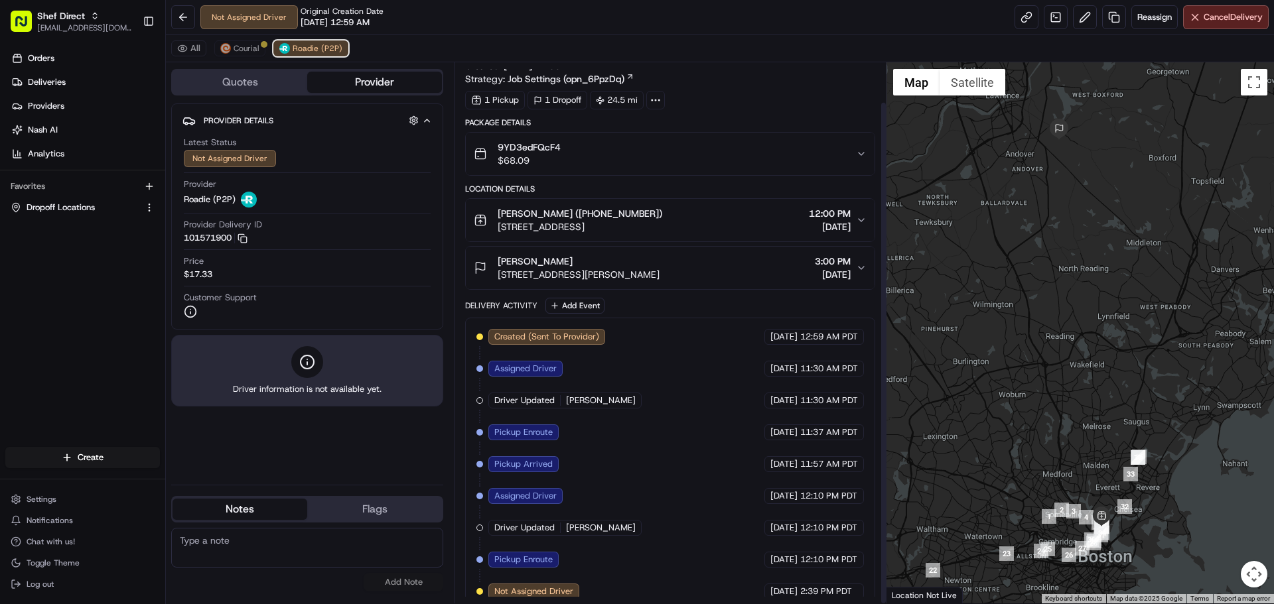
scroll to position [42, 0]
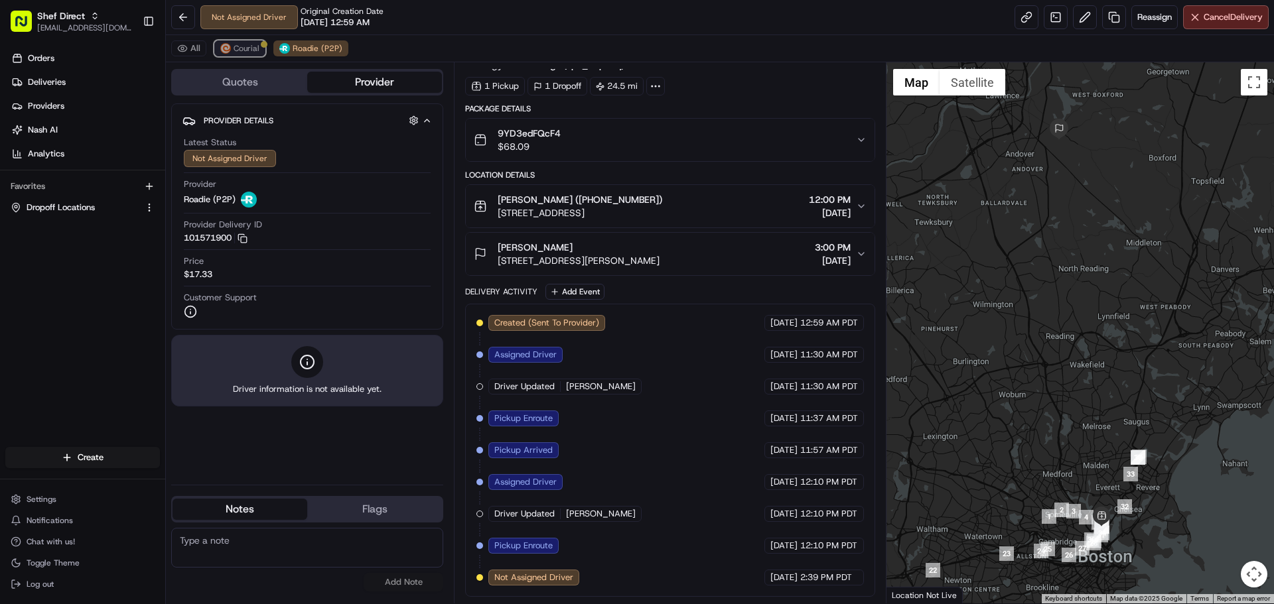
click at [243, 54] on button "Courial" at bounding box center [239, 48] width 51 height 16
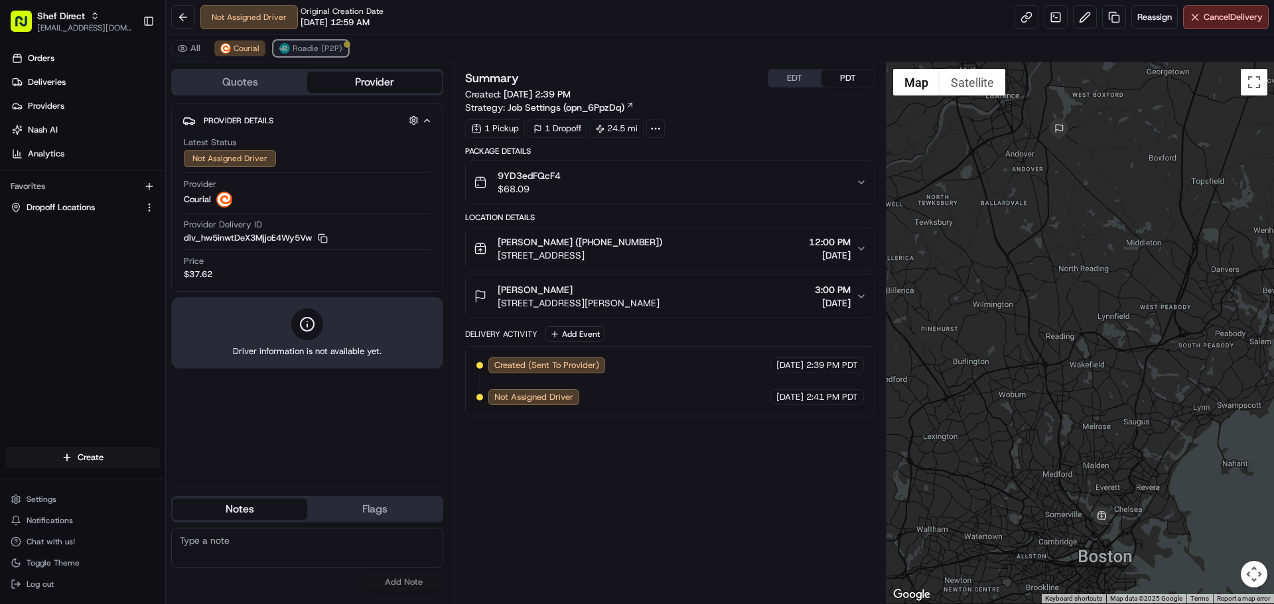
click at [283, 54] on button "Roadie (P2P)" at bounding box center [310, 48] width 75 height 16
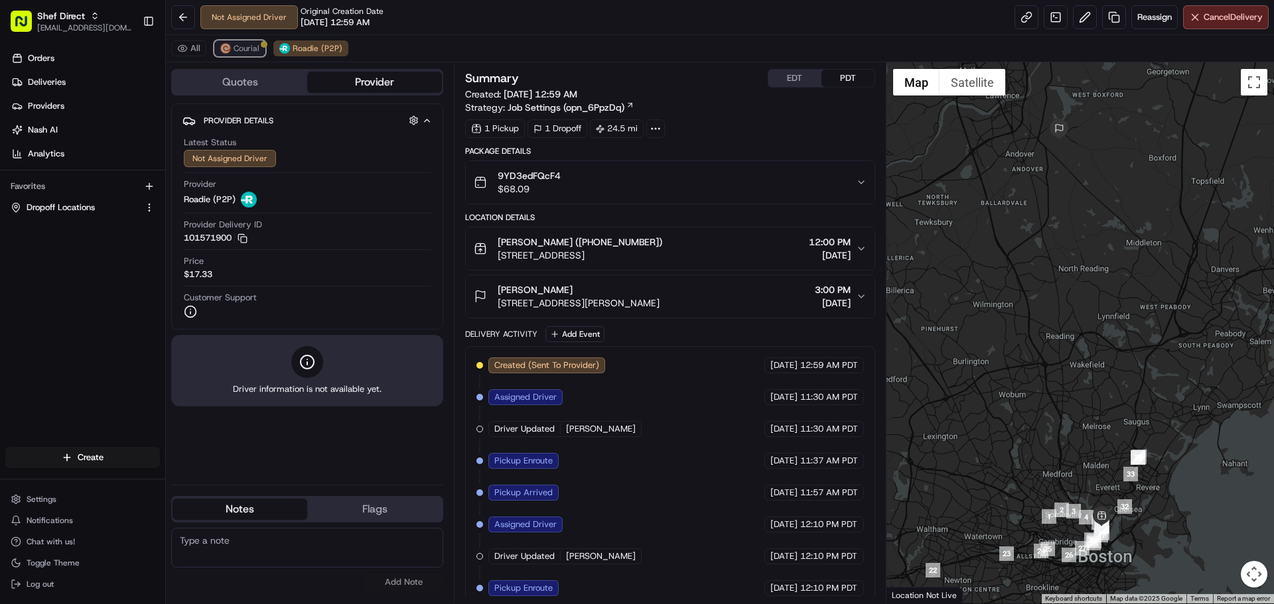
click at [228, 54] on button "Courial" at bounding box center [239, 48] width 51 height 16
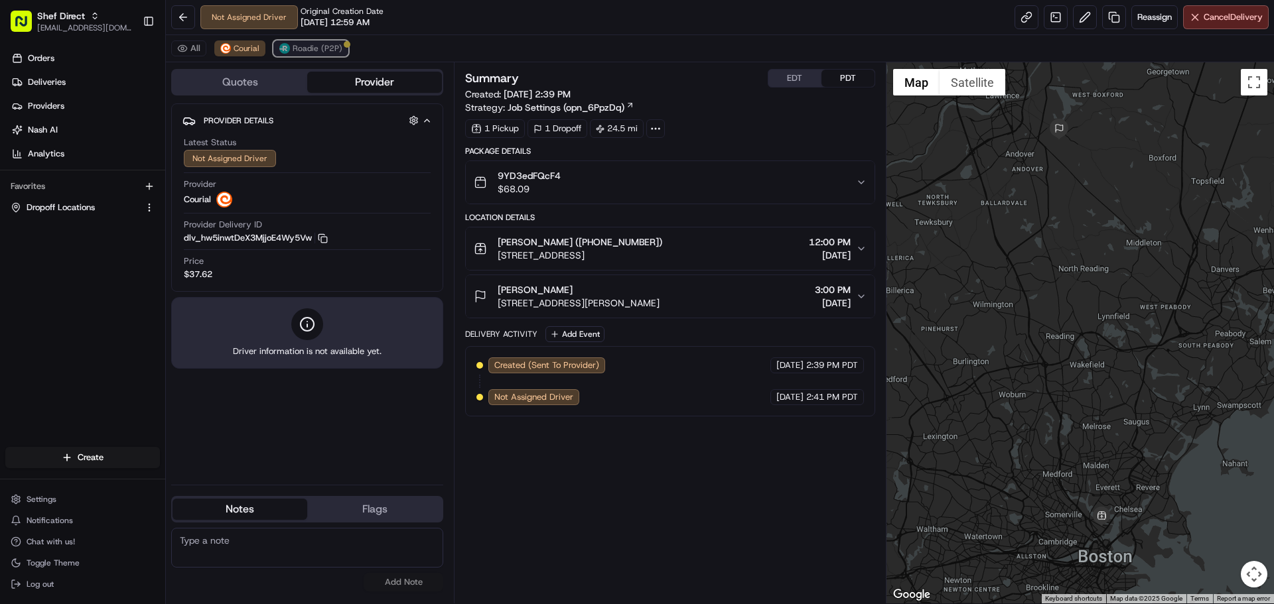
click at [294, 55] on button "Roadie (P2P)" at bounding box center [310, 48] width 75 height 16
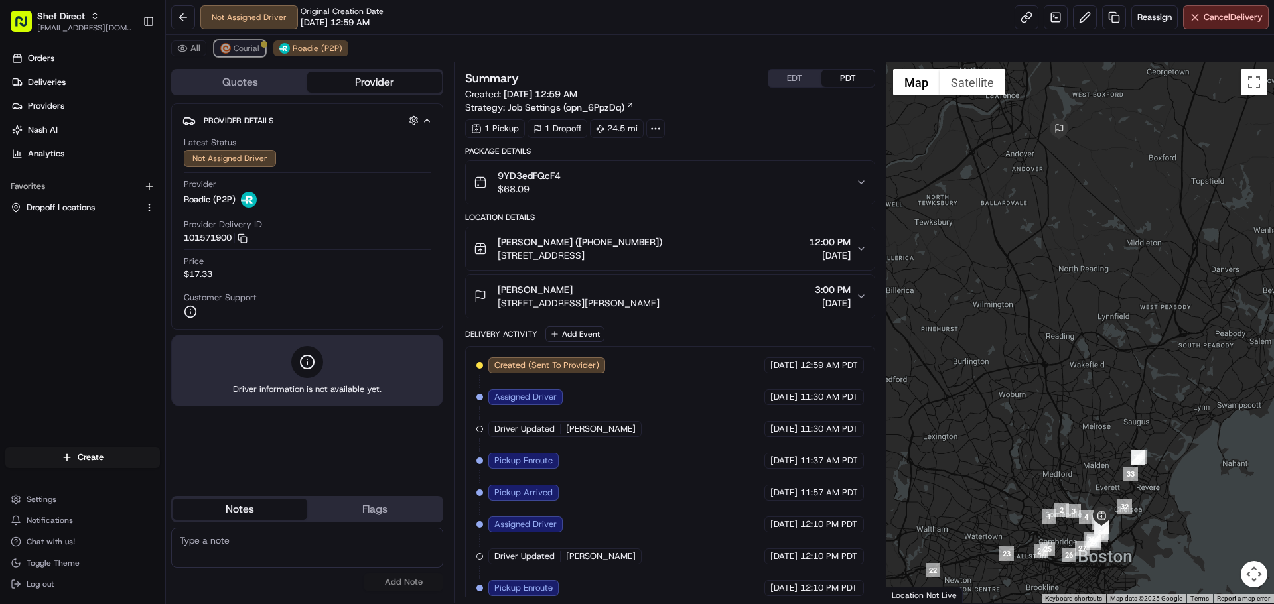
click at [230, 52] on button "Courial" at bounding box center [239, 48] width 51 height 16
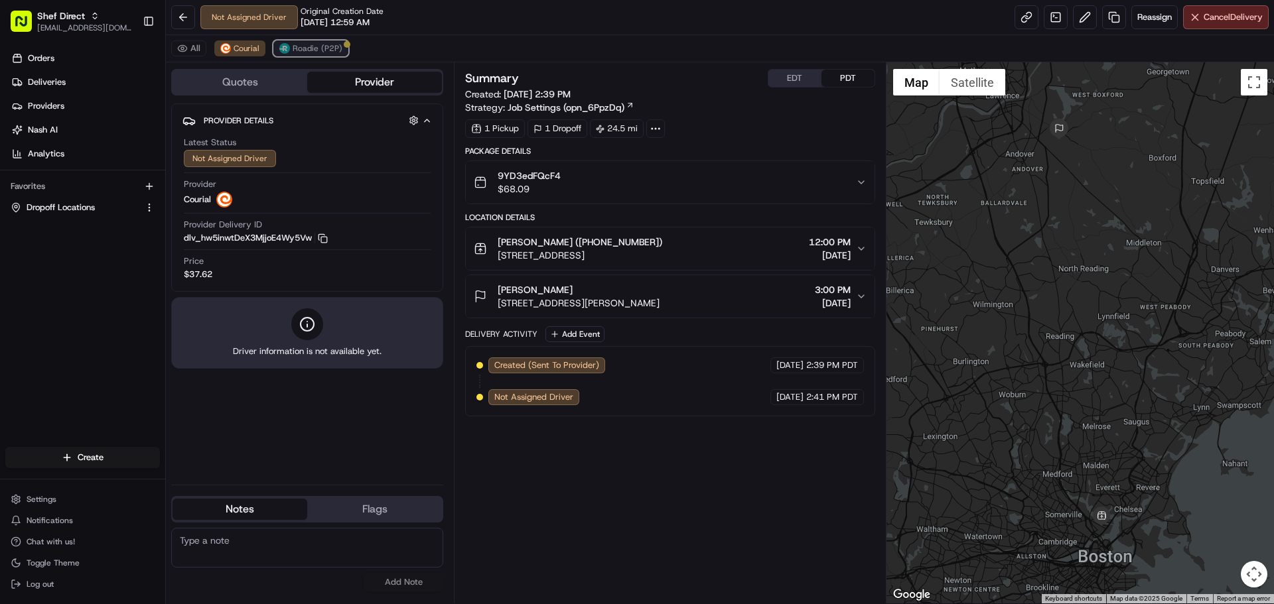
click at [274, 52] on button "Roadie (P2P)" at bounding box center [310, 48] width 75 height 16
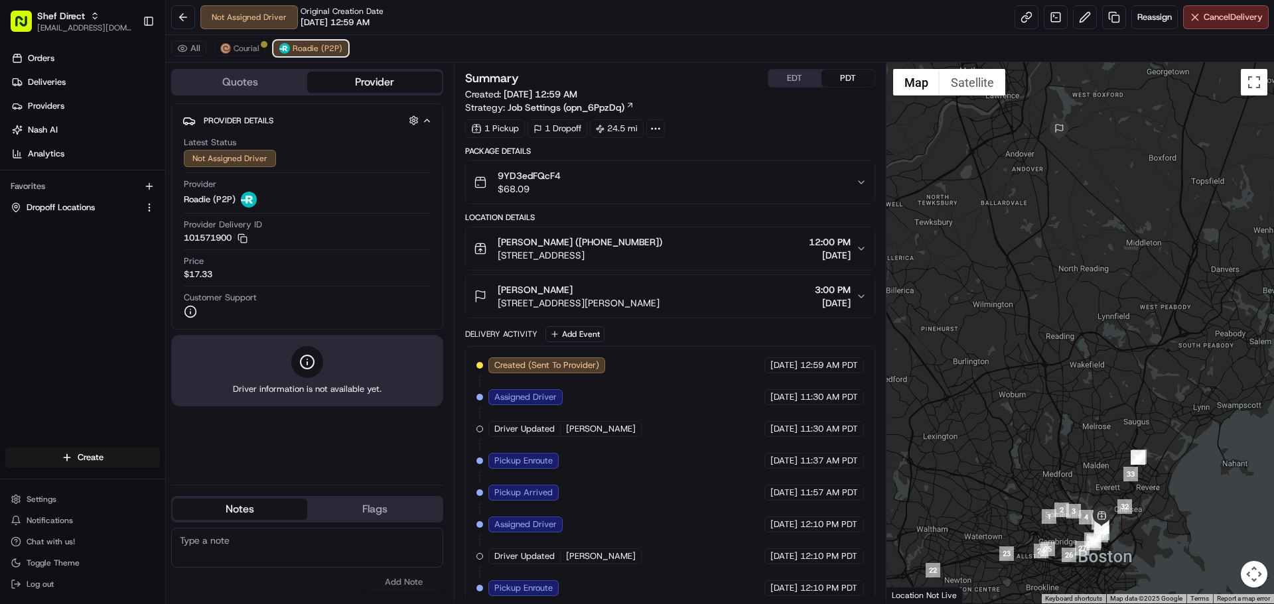
scroll to position [42, 0]
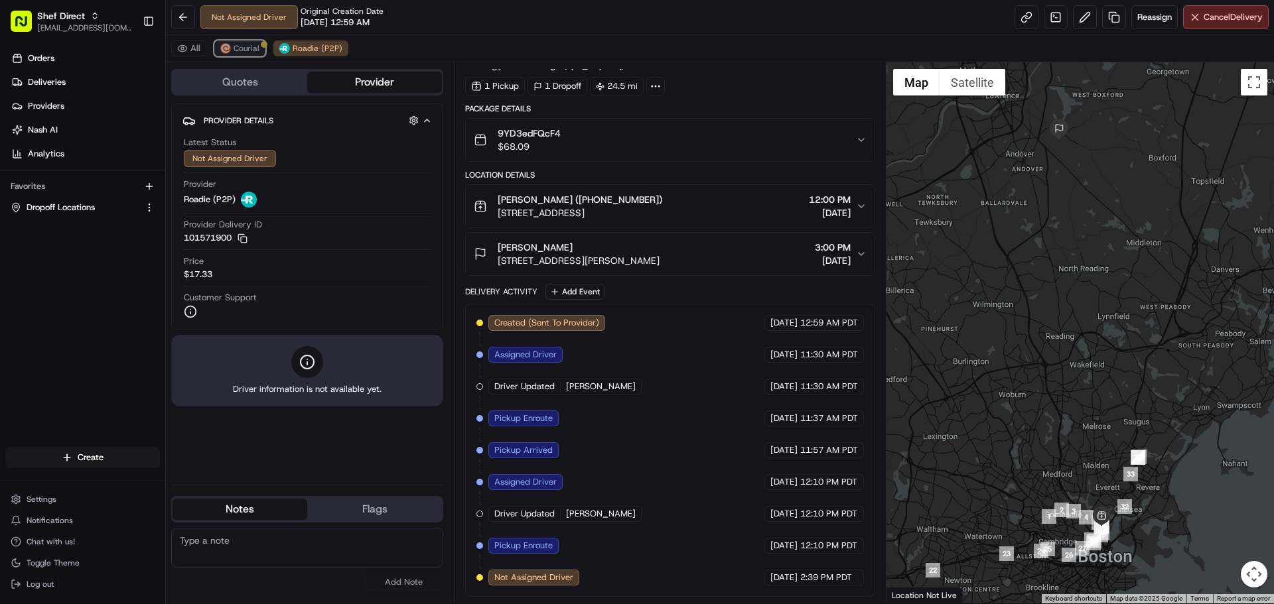
click at [247, 45] on span "Courial" at bounding box center [247, 48] width 26 height 11
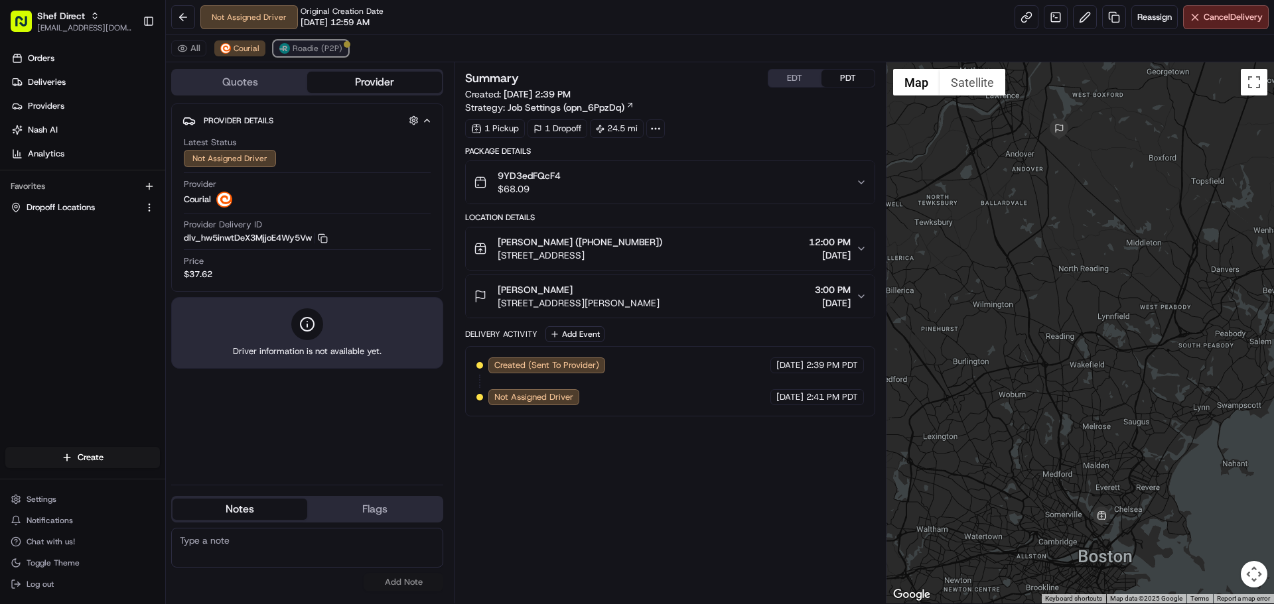
click at [317, 42] on button "Roadie (P2P)" at bounding box center [310, 48] width 75 height 16
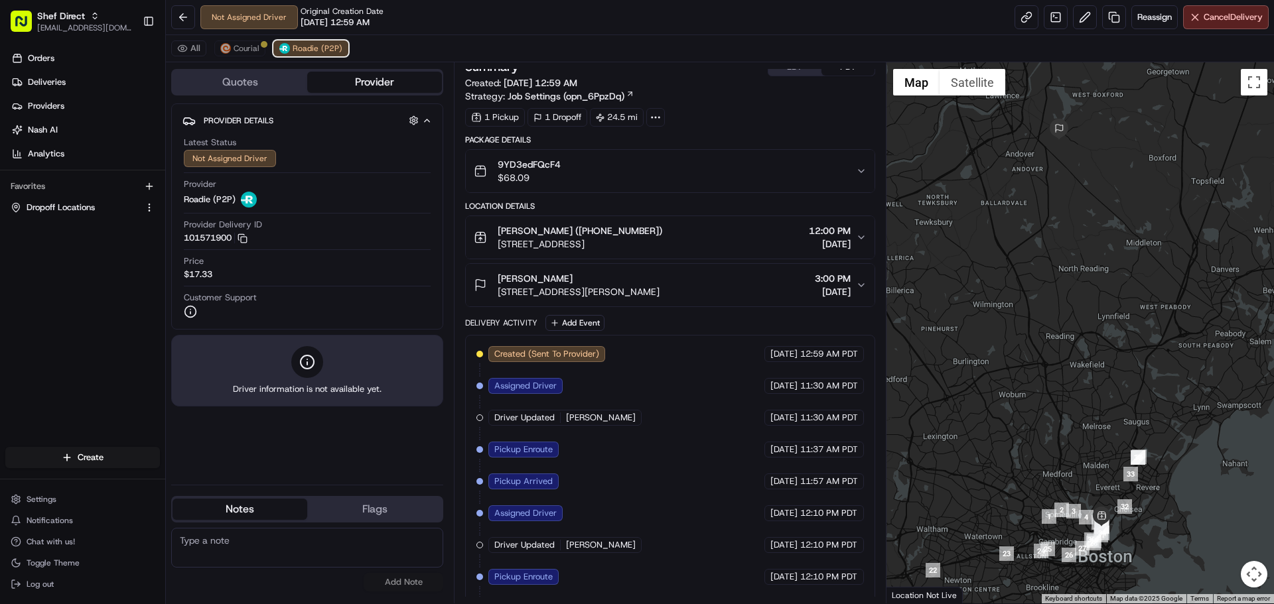
scroll to position [42, 0]
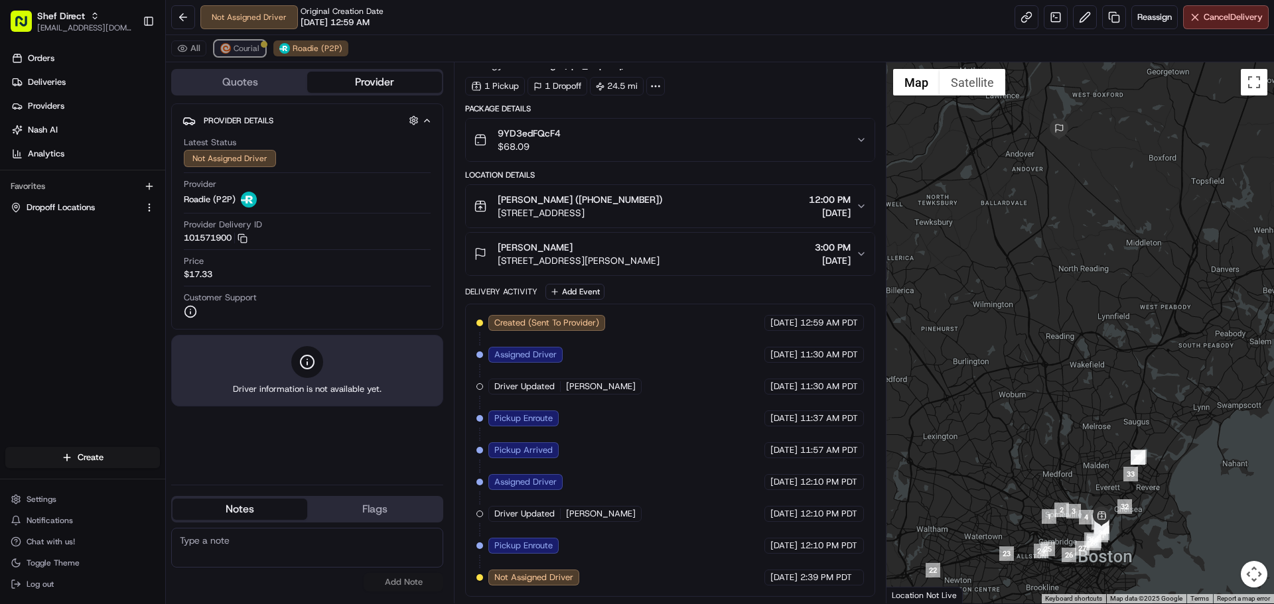
click at [255, 47] on span "Courial" at bounding box center [247, 48] width 26 height 11
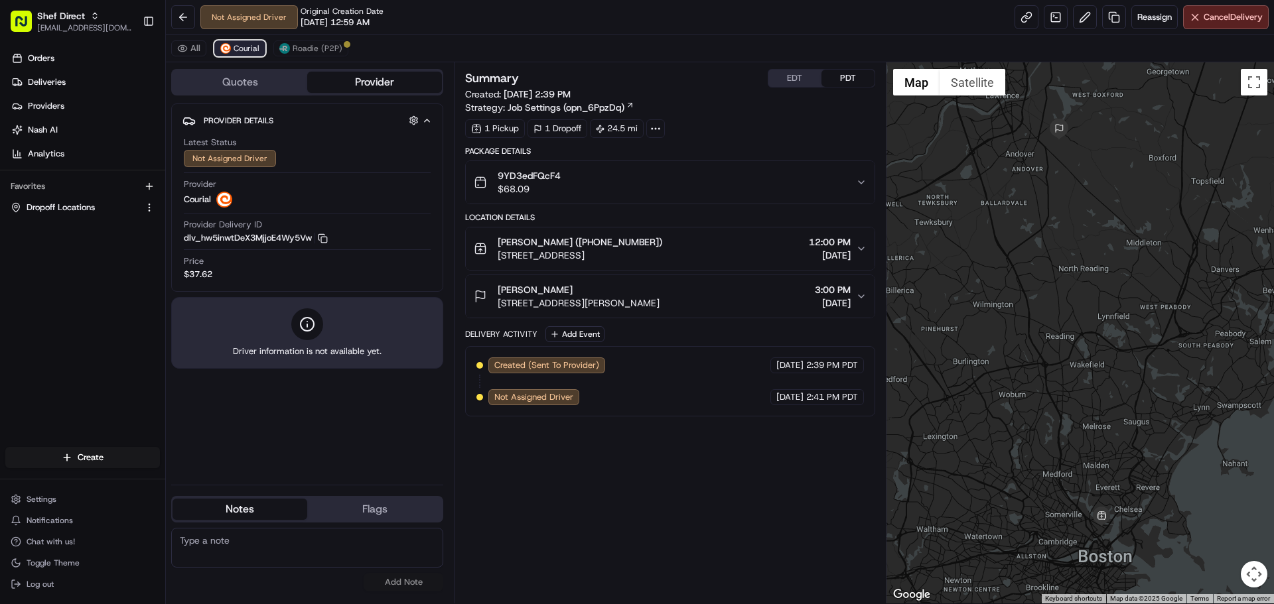
scroll to position [0, 0]
click at [328, 52] on span "Roadie (P2P)" at bounding box center [318, 48] width 50 height 11
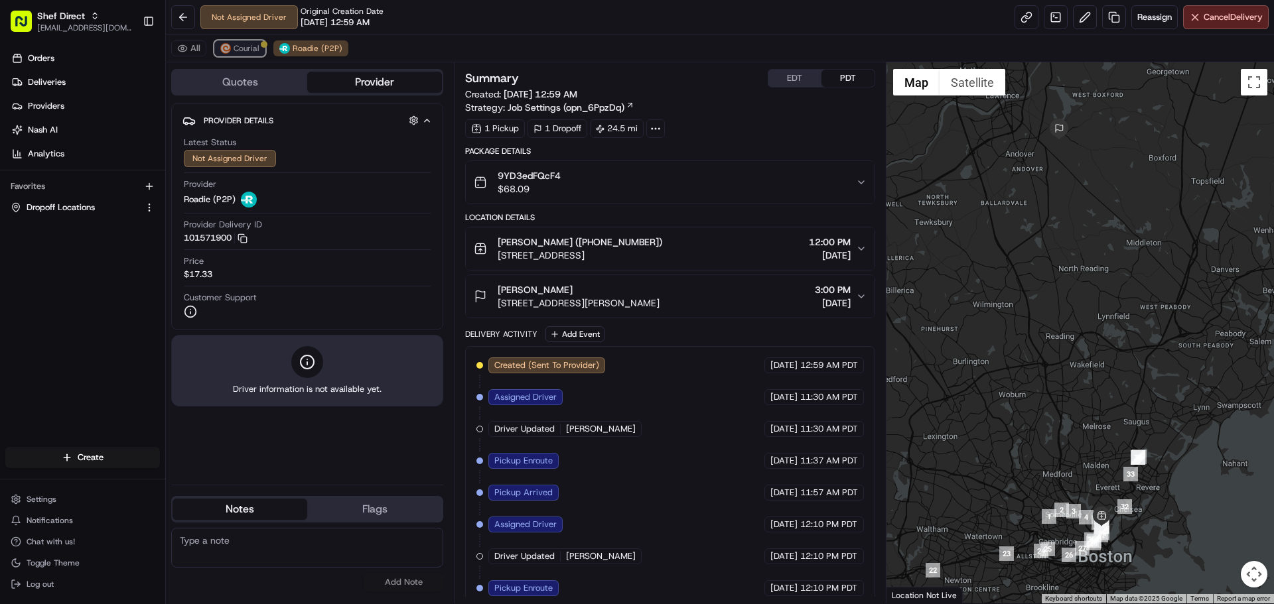
click at [250, 46] on span "Courial" at bounding box center [247, 48] width 26 height 11
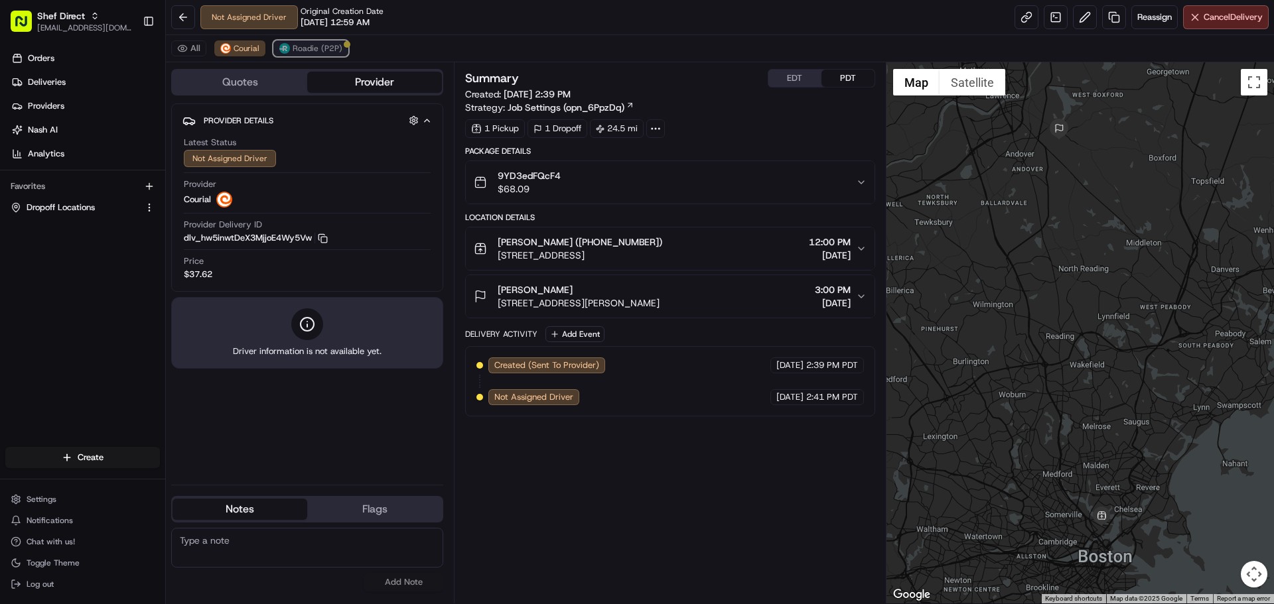
click at [334, 50] on span "Roadie (P2P)" at bounding box center [318, 48] width 50 height 11
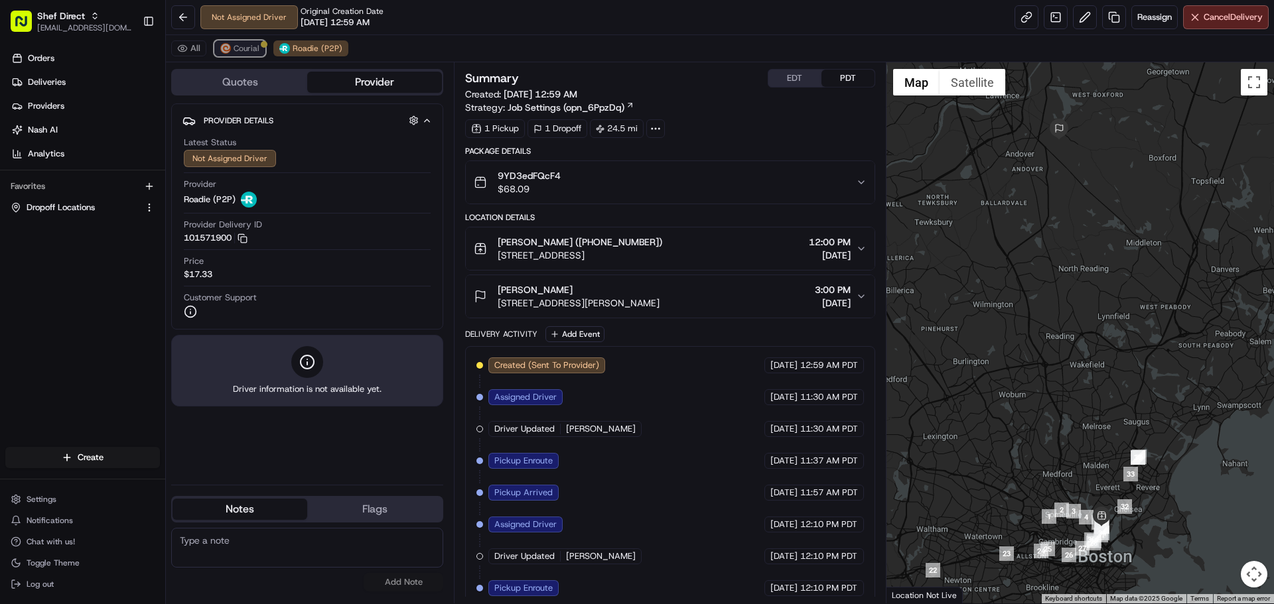
click at [259, 44] on button "Courial" at bounding box center [239, 48] width 51 height 16
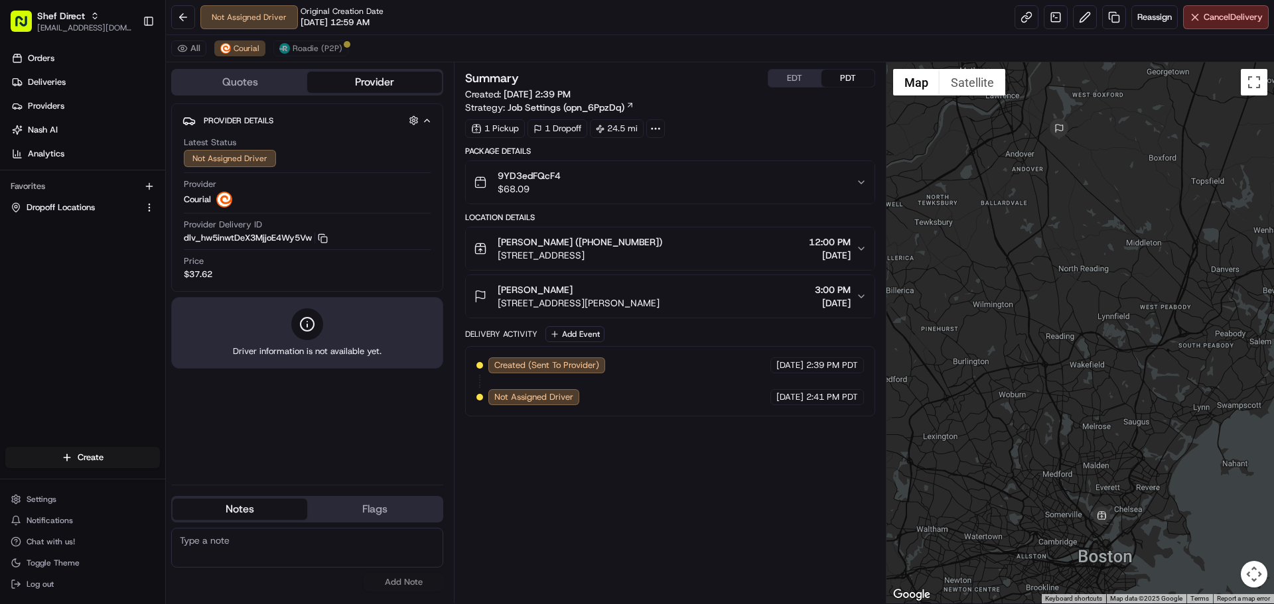
click at [295, 58] on div "All Courial Roadie (P2P)" at bounding box center [720, 48] width 1108 height 27
click at [297, 48] on span "Roadie (P2P)" at bounding box center [318, 48] width 50 height 11
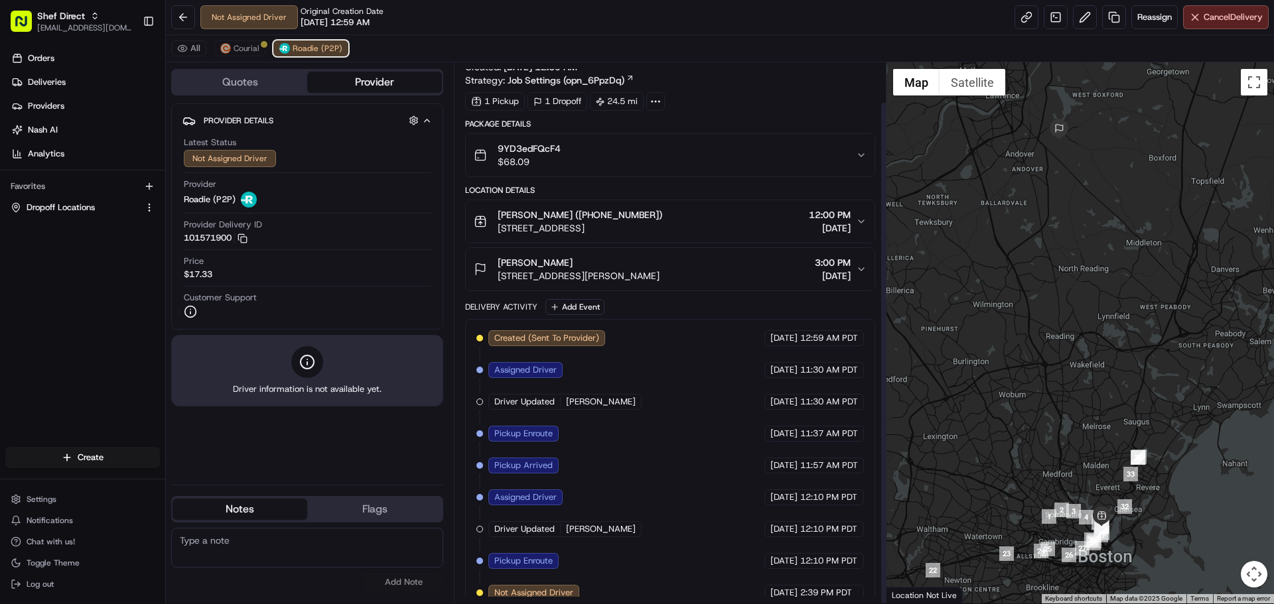
scroll to position [42, 0]
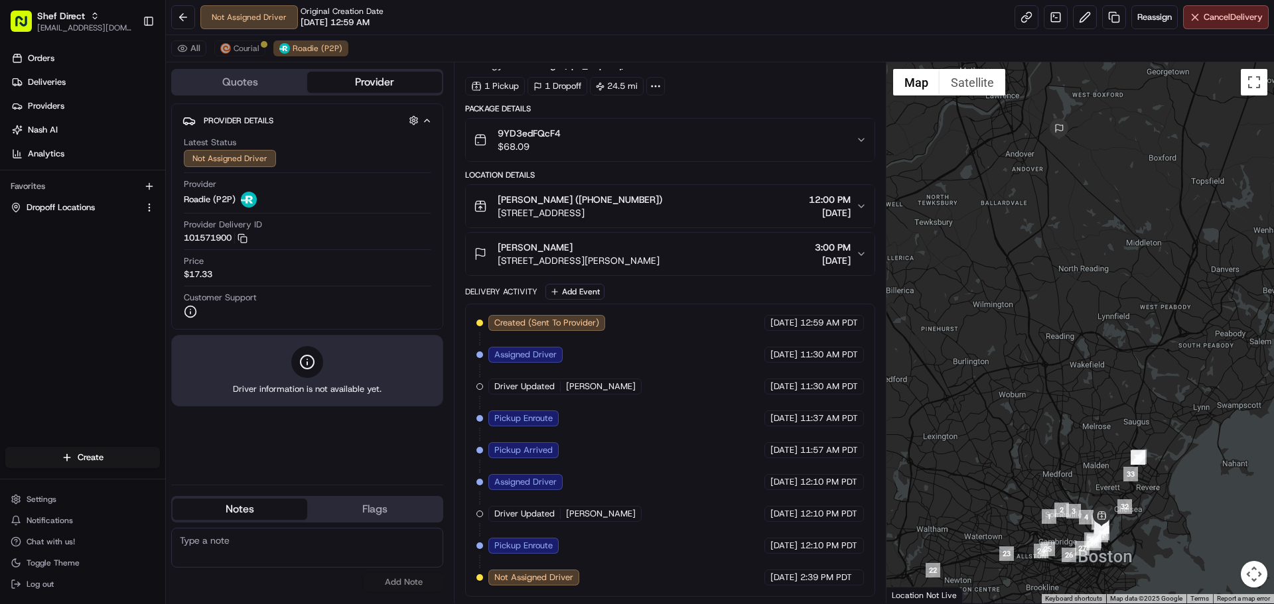
click at [307, 362] on icon at bounding box center [307, 363] width 0 height 3
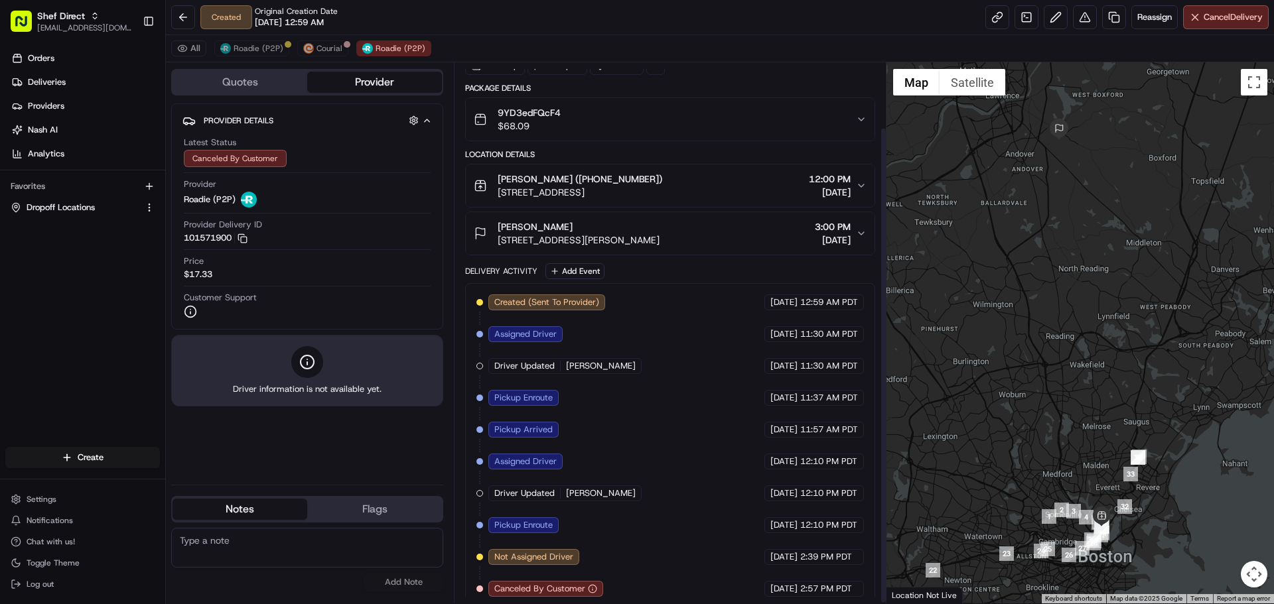
scroll to position [74, 0]
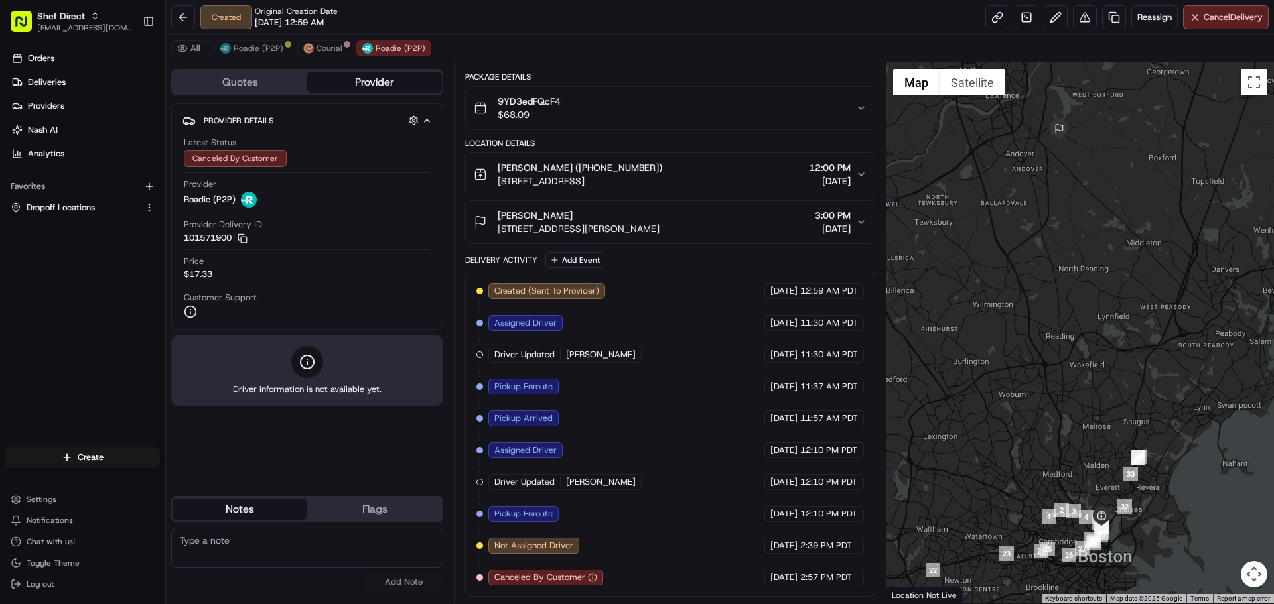
click at [591, 579] on icon "button" at bounding box center [592, 577] width 9 height 9
click at [334, 49] on span "Courial" at bounding box center [329, 48] width 26 height 11
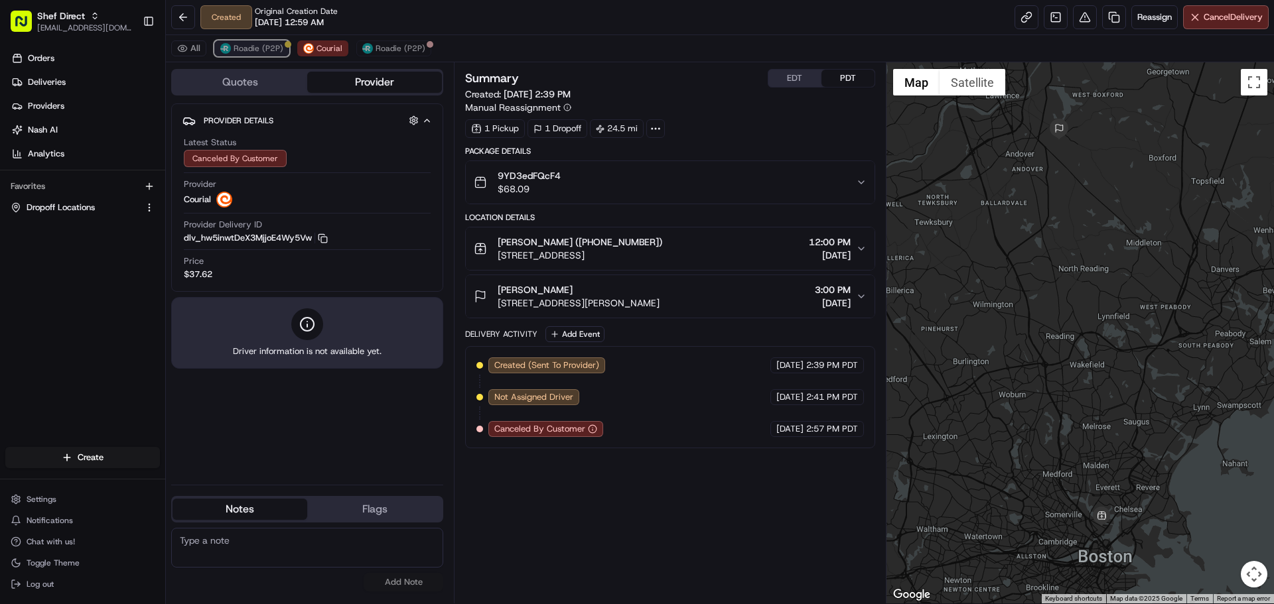
click at [261, 47] on span "Roadie (P2P)" at bounding box center [259, 48] width 50 height 11
click at [247, 46] on span "Roadie (P2P)" at bounding box center [259, 48] width 50 height 11
click at [269, 52] on span "Roadie (P2P)" at bounding box center [259, 48] width 50 height 11
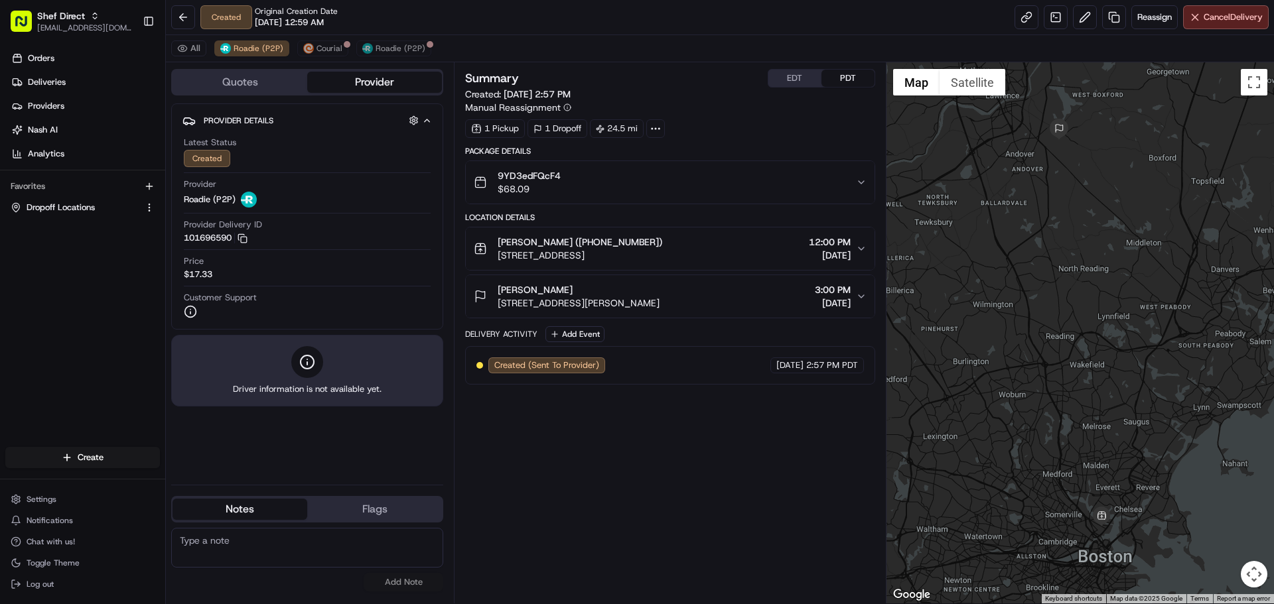
click at [673, 508] on div "Summary EDT PDT Created: [DATE] 2:57 PM Manual Reassignment 1 Pickup 1 Dropoff …" at bounding box center [669, 333] width 409 height 528
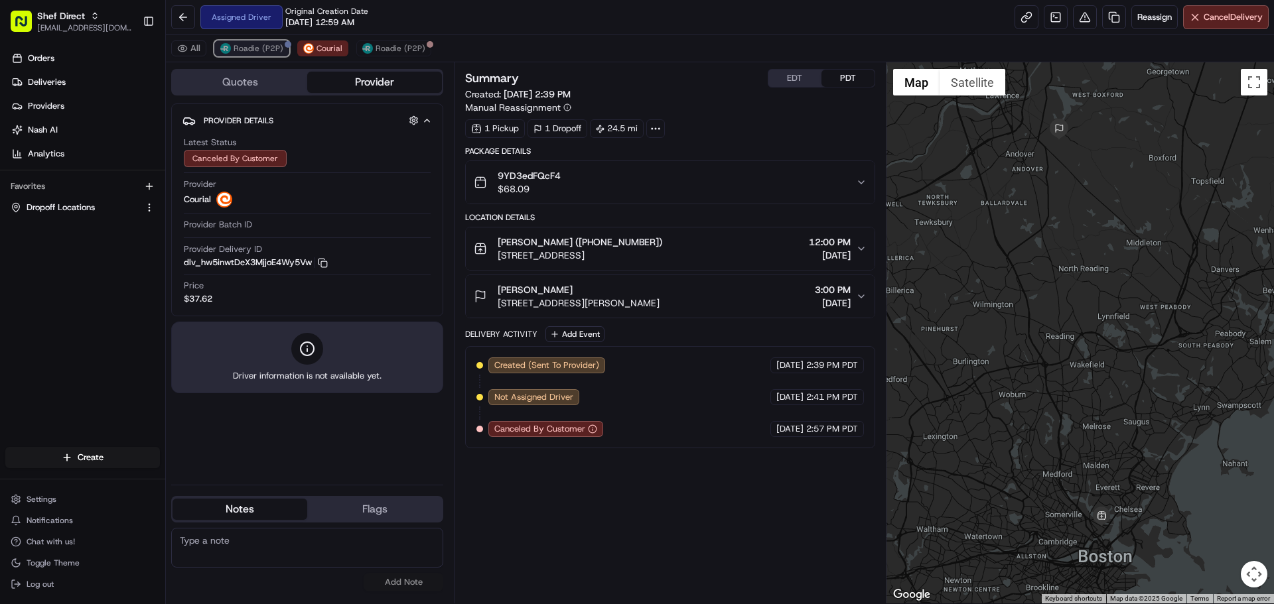
click at [261, 52] on span "Roadie (P2P)" at bounding box center [259, 48] width 50 height 11
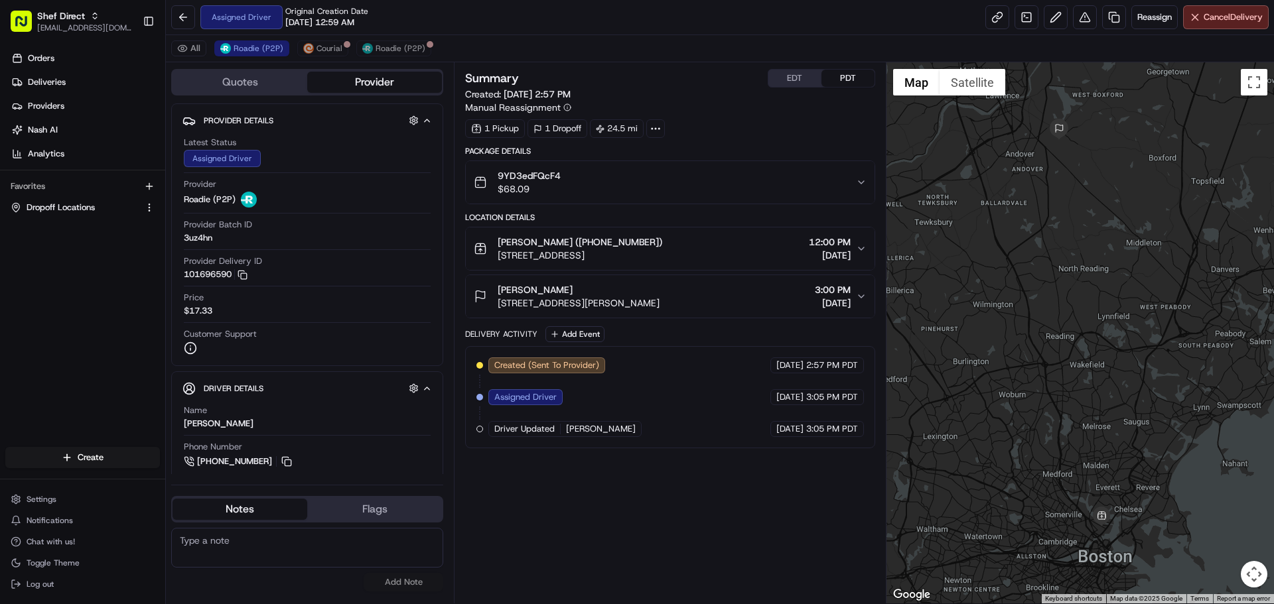
click at [547, 490] on div "Summary EDT PDT Created: [DATE] 2:57 PM Manual Reassignment 1 Pickup 1 Dropoff …" at bounding box center [669, 333] width 409 height 528
click at [990, 19] on link at bounding box center [997, 17] width 24 height 24
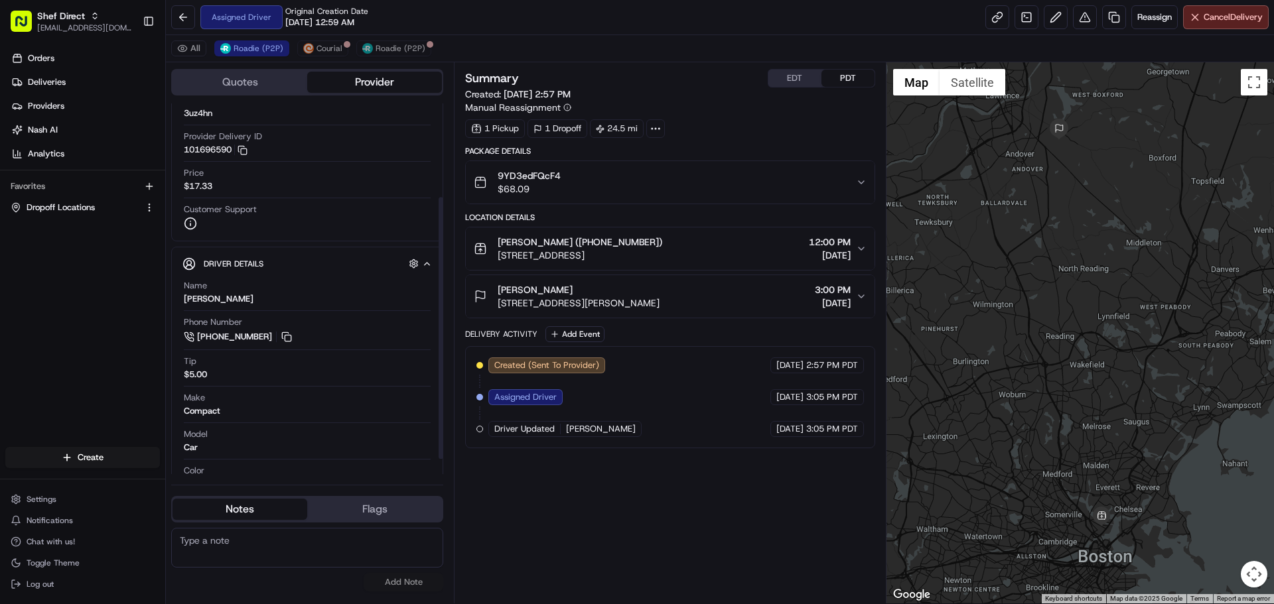
scroll to position [133, 0]
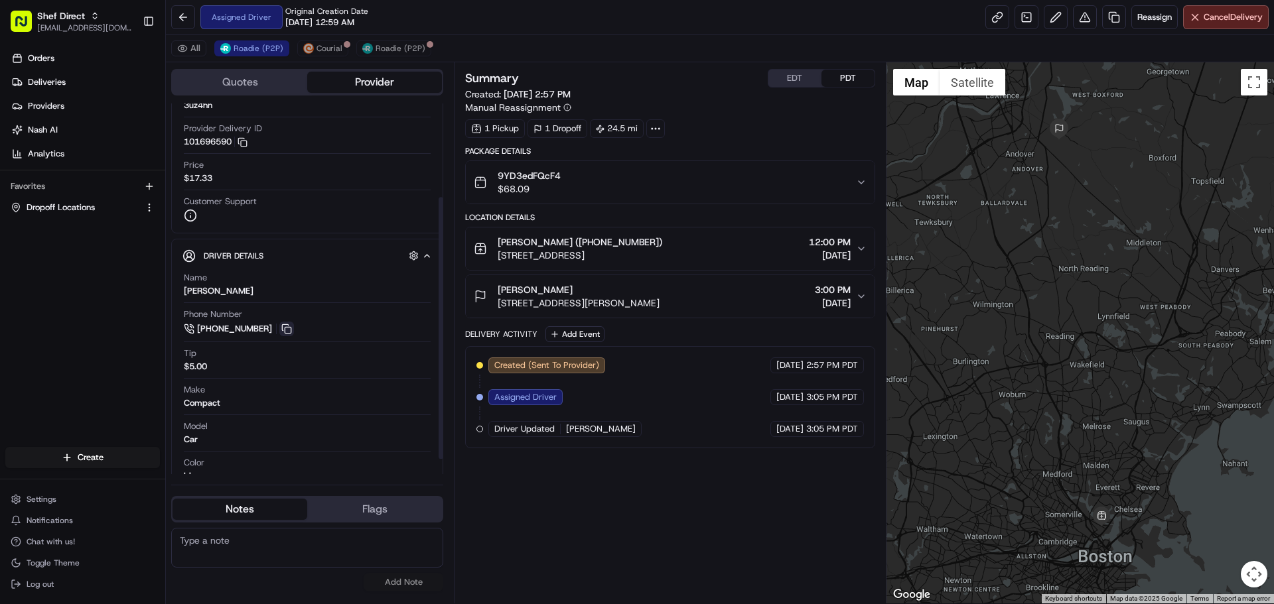
click at [286, 329] on button at bounding box center [286, 329] width 15 height 15
click at [588, 536] on div "Summary EDT PDT Created: [DATE] 2:57 PM Manual Reassignment 1 Pickup 1 Dropoff …" at bounding box center [669, 333] width 409 height 528
